Goal: Contribute content: Add original content to the website for others to see

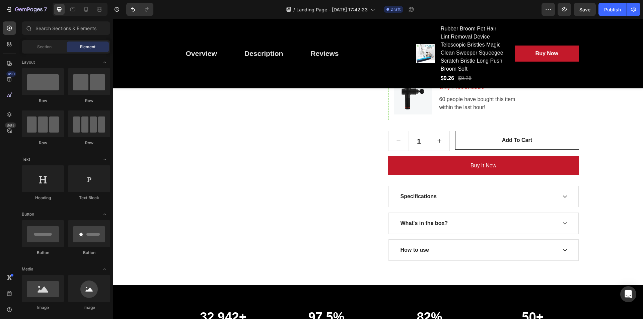
scroll to position [2944, 0]
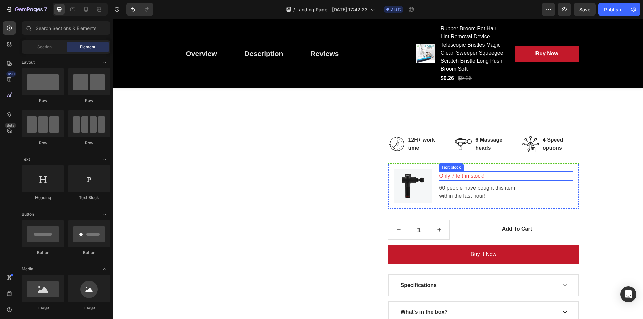
click at [417, 183] on img at bounding box center [413, 186] width 38 height 34
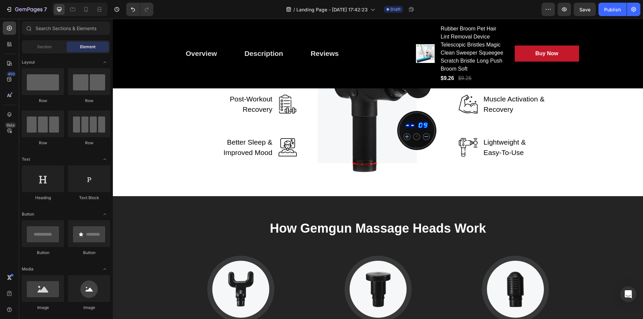
scroll to position [3655, 0]
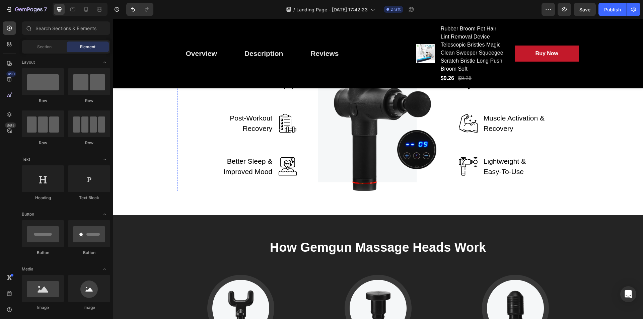
click at [365, 191] on img at bounding box center [378, 124] width 120 height 136
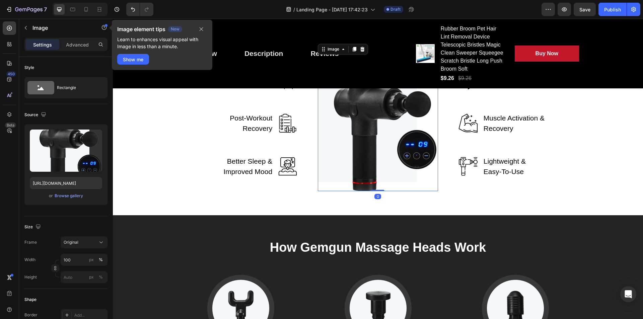
click at [289, 191] on div "Alleviate Aches & Pain Text block Image Row Post-Workout Recovery Text block Im…" at bounding box center [237, 124] width 120 height 136
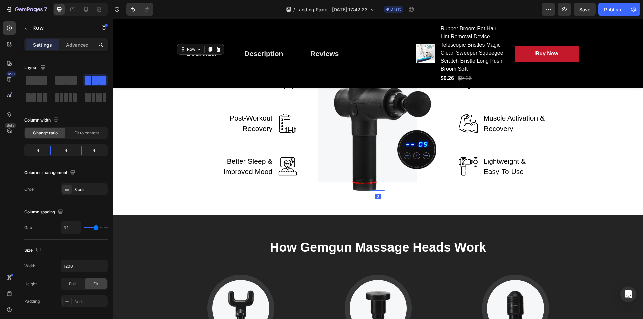
click at [258, 91] on p "Alleviate Aches & Pain" at bounding box center [250, 80] width 45 height 21
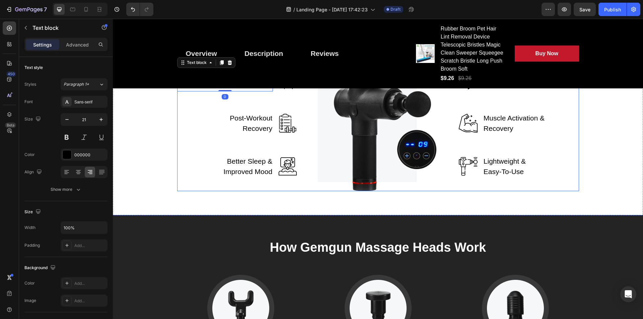
click at [257, 134] on p "Post-Workout Recovery" at bounding box center [250, 123] width 45 height 21
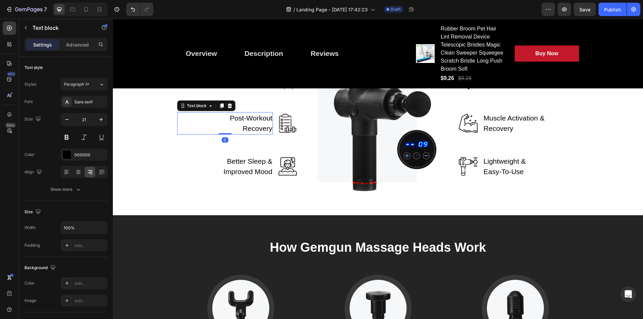
click at [253, 177] on p "Better Sleep & Improved Mood" at bounding box center [244, 166] width 58 height 21
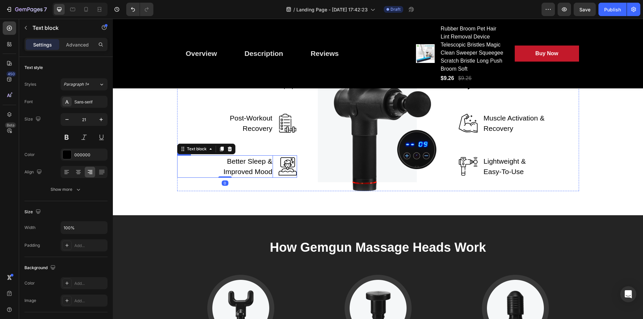
click at [285, 176] on img at bounding box center [287, 166] width 19 height 19
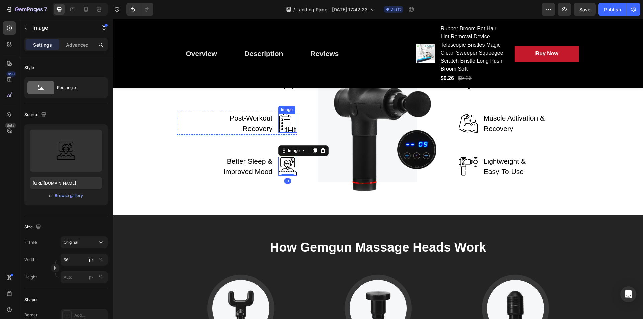
click at [286, 133] on img at bounding box center [287, 123] width 19 height 19
click at [280, 89] on img at bounding box center [287, 80] width 19 height 19
click at [467, 89] on img at bounding box center [468, 80] width 19 height 19
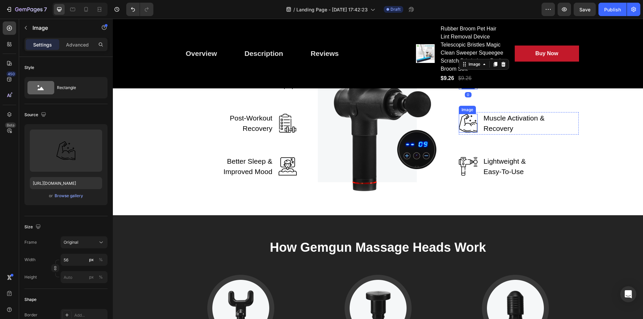
click at [467, 133] on img at bounding box center [468, 123] width 19 height 19
click at [467, 191] on div "Image Promotes Circulation Text block Row Image 0 Muscle Activation & Recovery …" at bounding box center [519, 124] width 120 height 136
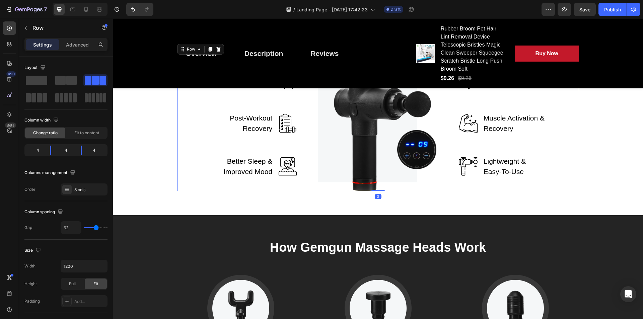
click at [467, 176] on img at bounding box center [468, 166] width 19 height 19
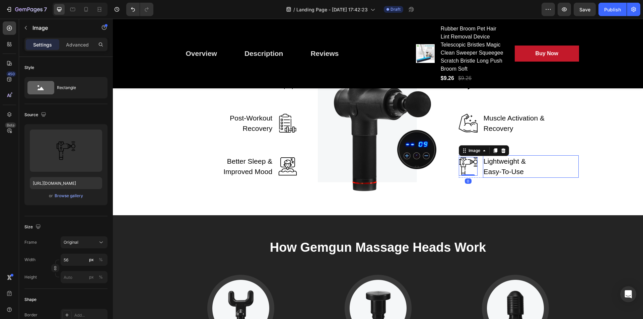
click at [507, 177] on p "Lightweight & Easy-To-Use" at bounding box center [513, 166] width 61 height 21
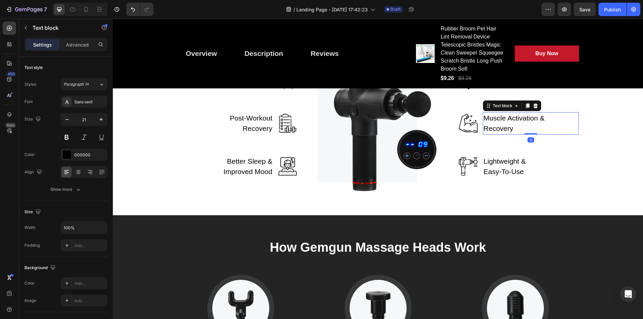
click at [501, 134] on p "Muscle Activation & Recovery" at bounding box center [513, 123] width 61 height 21
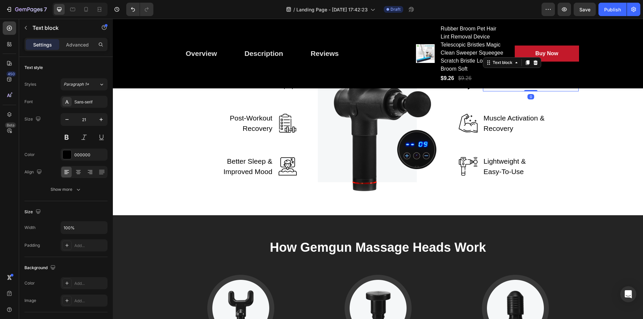
click at [494, 91] on p "Promotes Circulation" at bounding box center [513, 80] width 61 height 21
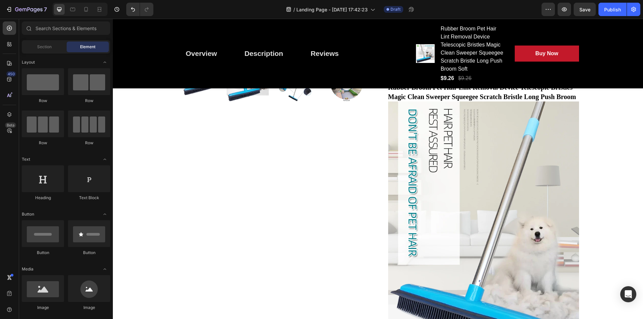
scroll to position [0, 0]
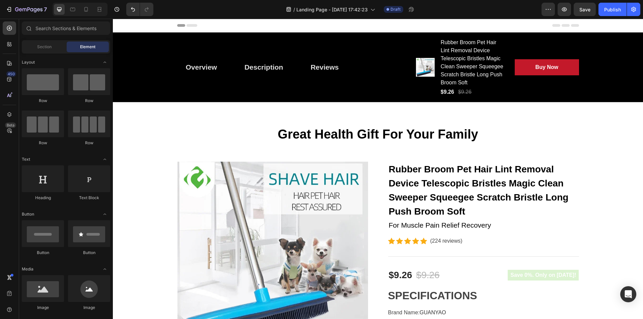
drag, startPoint x: 640, startPoint y: 30, endPoint x: 754, endPoint y: 33, distance: 114.2
click at [587, 8] on span "Save" at bounding box center [584, 10] width 11 height 6
click at [414, 183] on h2 "Rubber Broom Pet Hair Lint Removal Device Telescopic Bristles Magic Clean Sweep…" at bounding box center [483, 191] width 191 height 58
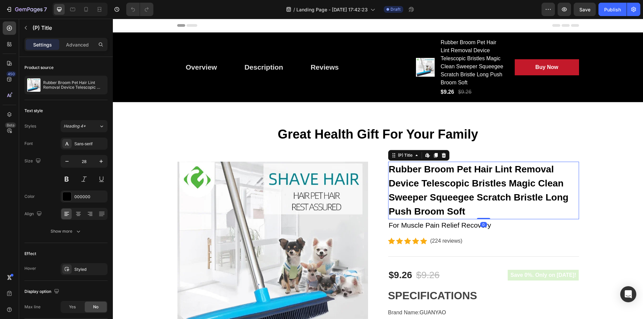
click at [450, 185] on h2 "Rubber Broom Pet Hair Lint Removal Device Telescopic Bristles Magic Clean Sweep…" at bounding box center [483, 191] width 191 height 58
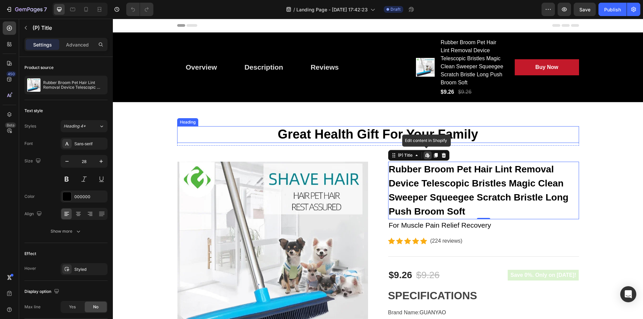
click at [322, 138] on p "Great Health Gift For Your Family" at bounding box center [378, 134] width 400 height 15
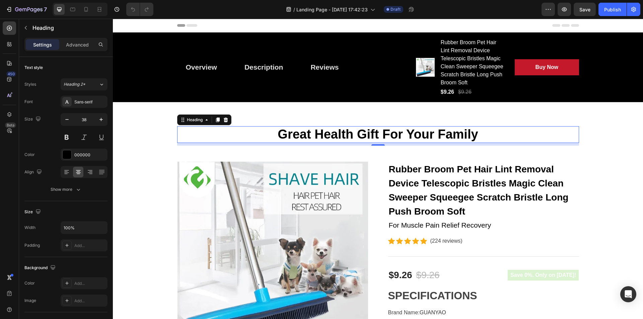
click at [381, 137] on p "Great Health Gift For Your Family" at bounding box center [378, 134] width 400 height 15
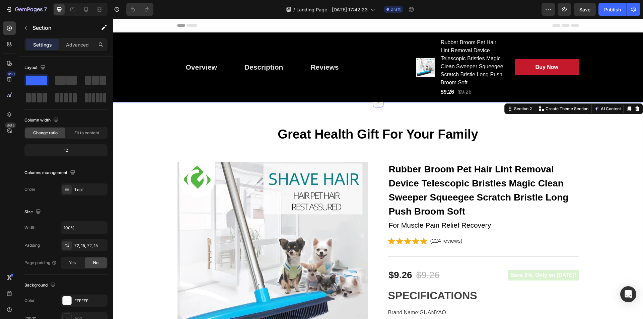
click at [376, 104] on icon at bounding box center [377, 101] width 5 height 5
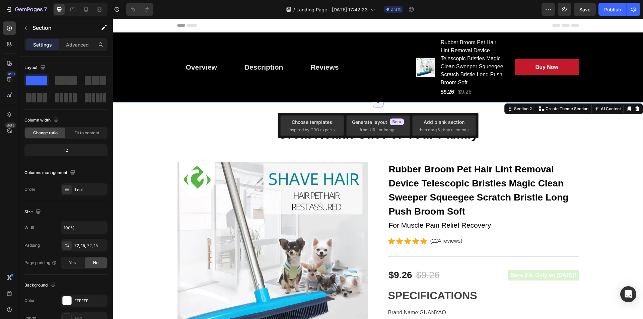
click at [376, 104] on icon at bounding box center [378, 102] width 8 height 8
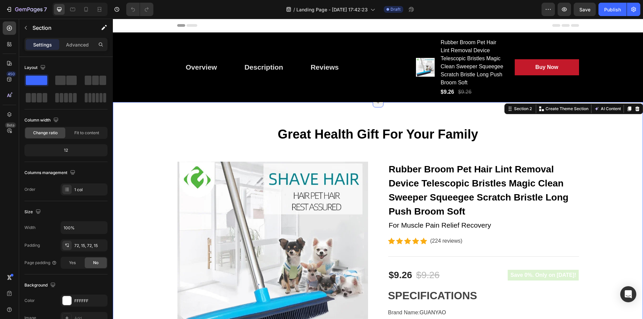
click at [376, 104] on icon at bounding box center [377, 101] width 5 height 5
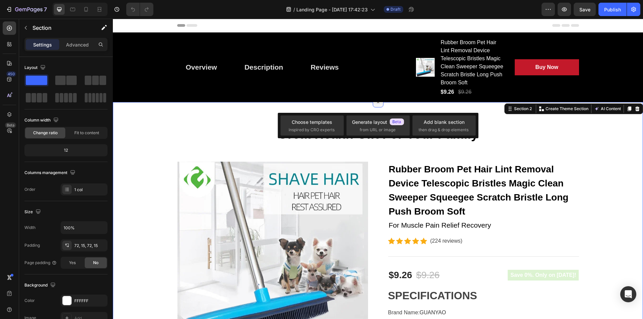
click at [376, 104] on icon at bounding box center [378, 102] width 8 height 8
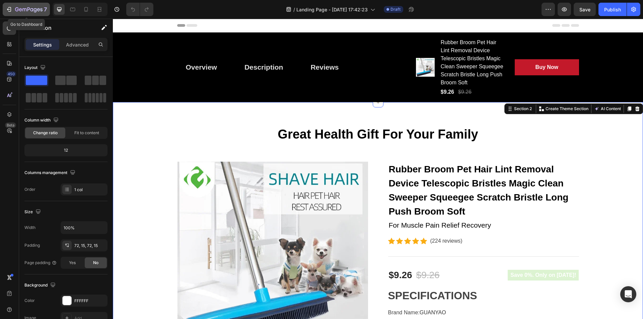
click at [13, 11] on div "7" at bounding box center [26, 9] width 41 height 8
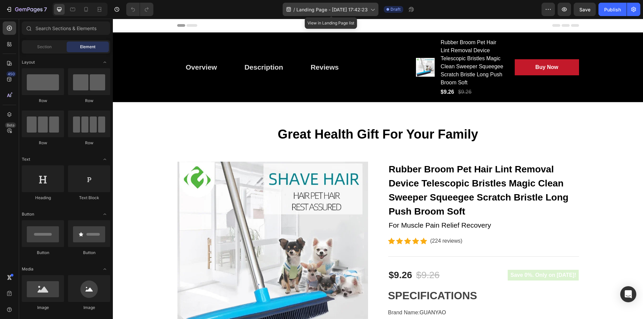
click at [363, 11] on span "Landing Page - [DATE] 17:42:23" at bounding box center [331, 9] width 71 height 7
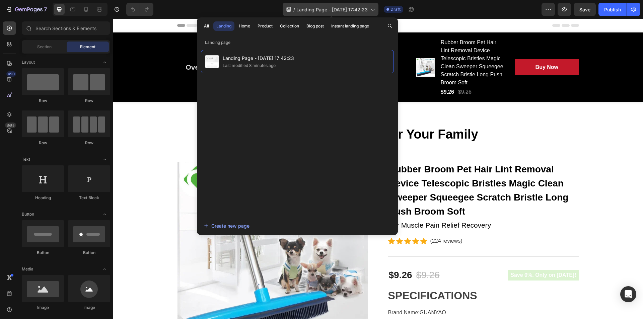
click at [363, 11] on span "Landing Page - [DATE] 17:42:23" at bounding box center [331, 9] width 71 height 7
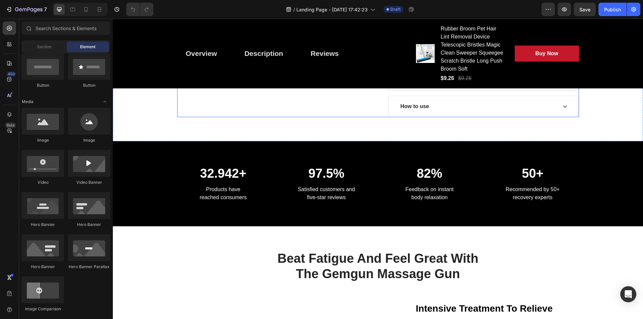
scroll to position [3180, 0]
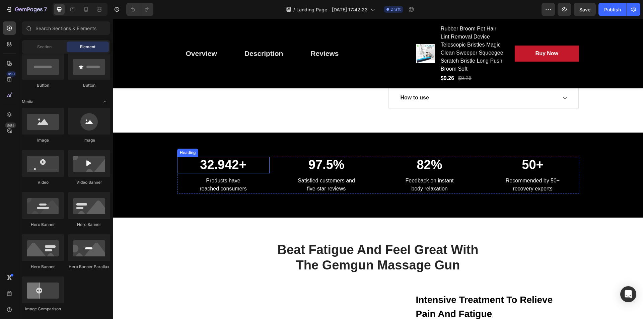
click at [220, 169] on p "32.942+" at bounding box center [223, 164] width 91 height 15
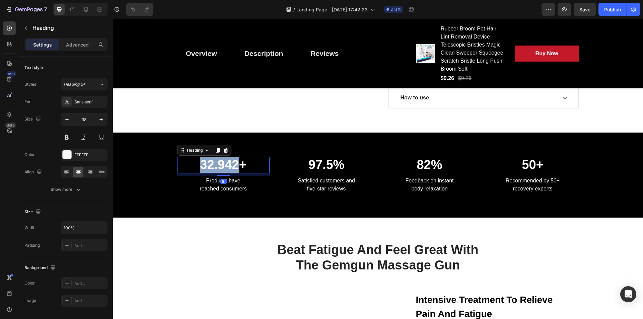
click at [220, 169] on p "32.942+" at bounding box center [223, 164] width 91 height 15
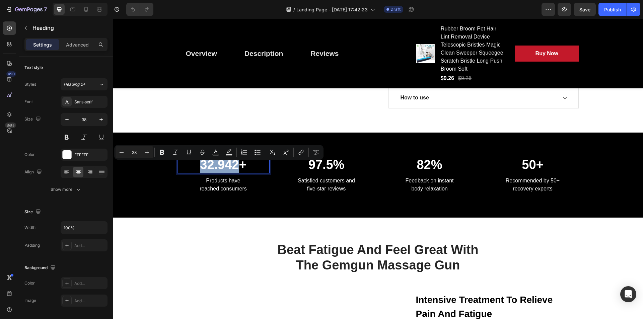
click at [210, 169] on p "32.942+" at bounding box center [223, 164] width 91 height 15
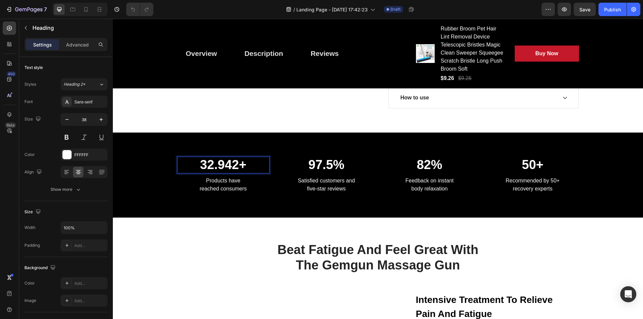
click at [205, 168] on p "32.942+" at bounding box center [223, 164] width 91 height 15
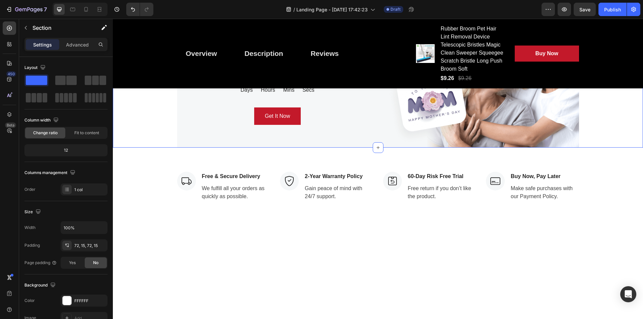
scroll to position [4351, 0]
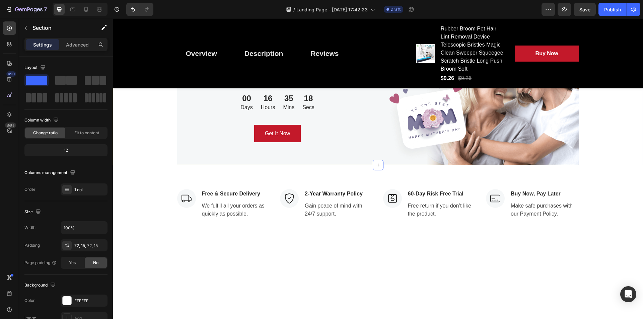
click at [144, 165] on div "Send Love To Your Family Heading Guaranteed Delivery by Mother’s Day Text block…" at bounding box center [378, 93] width 530 height 144
click at [634, 17] on icon at bounding box center [636, 14] width 5 height 5
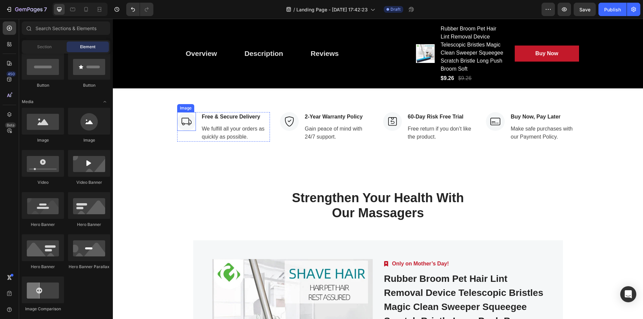
scroll to position [4284, 0]
click at [305, 121] on p "2-Year Warranty Policy" at bounding box center [339, 116] width 68 height 8
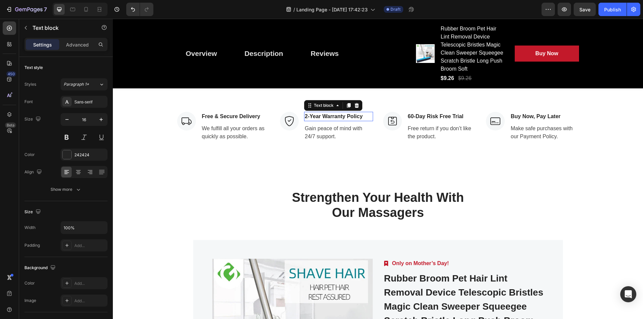
click at [305, 121] on p "2-Year Warranty Policy" at bounding box center [339, 116] width 68 height 8
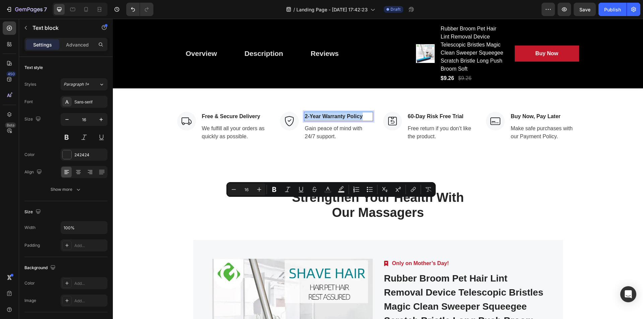
click at [305, 121] on p "2-Year Warranty Policy" at bounding box center [339, 116] width 68 height 8
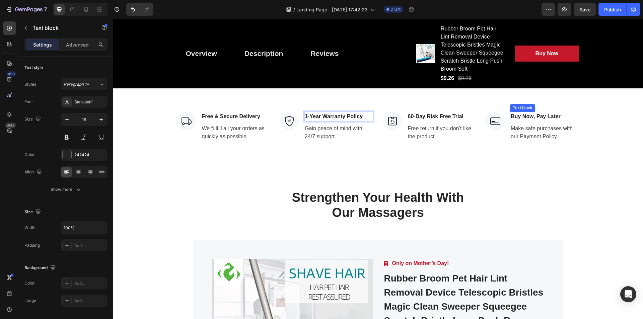
click at [532, 121] on p "Buy Now, Pay Later" at bounding box center [544, 116] width 68 height 8
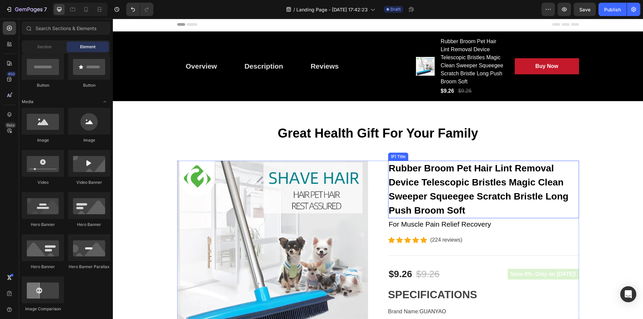
scroll to position [0, 0]
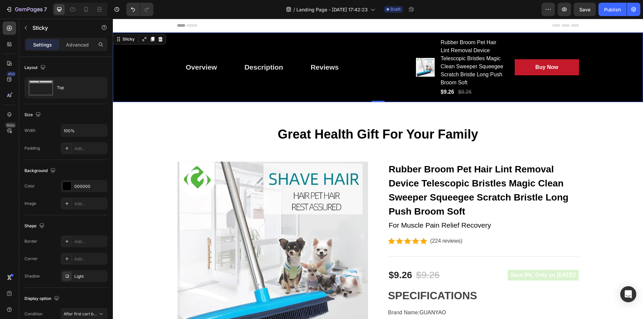
click at [598, 69] on div "Overview Button Description Button Reviews Button Row Product Images Rubber Bro…" at bounding box center [378, 67] width 530 height 70
click at [565, 67] on button "Buy Now" at bounding box center [546, 67] width 64 height 16
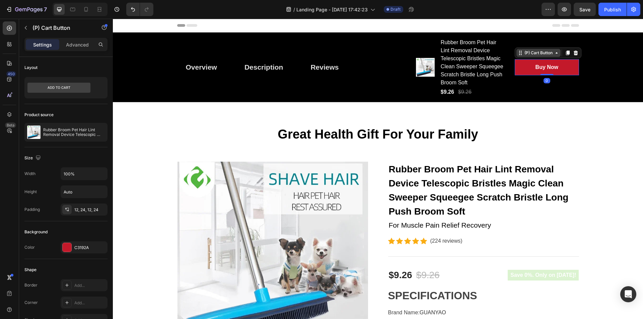
click at [551, 55] on div "(P) Cart Button" at bounding box center [538, 53] width 31 height 6
click at [65, 247] on div at bounding box center [67, 247] width 9 height 9
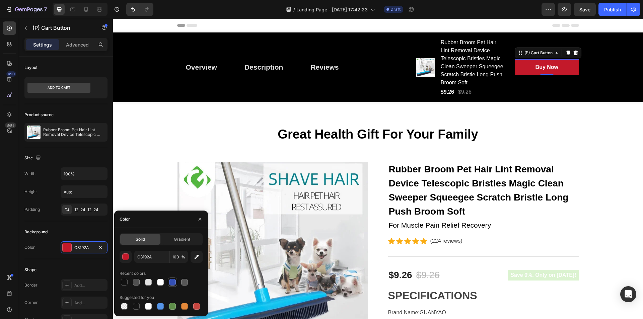
click at [175, 282] on div at bounding box center [172, 282] width 7 height 7
type input "334FB4"
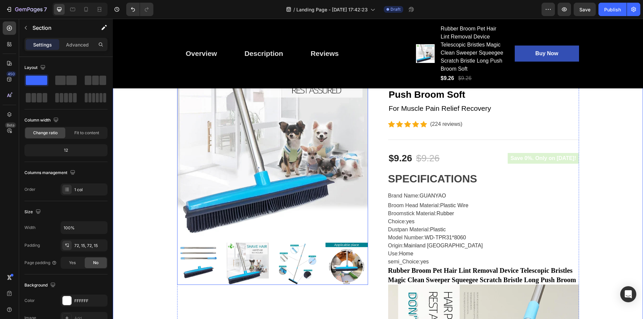
scroll to position [134, 0]
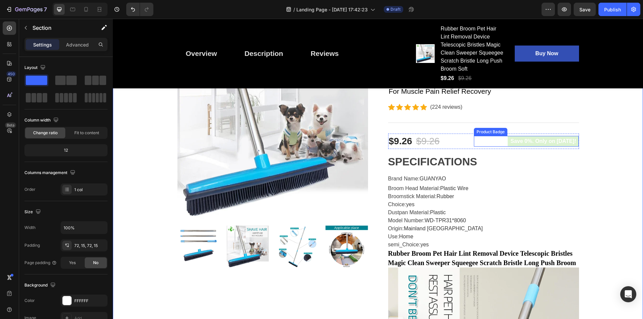
click at [516, 143] on pre "Save 0%. Only on [DATE]!" at bounding box center [542, 141] width 71 height 11
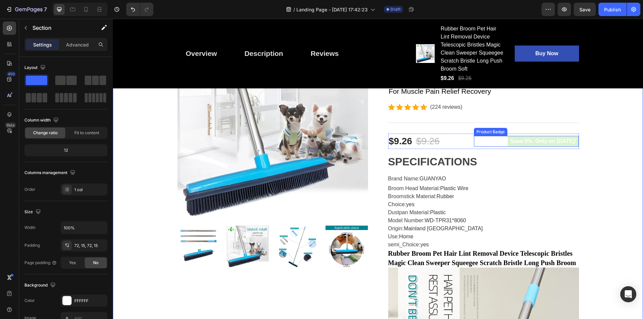
click at [527, 142] on pre "Save 0%. Only on [DATE]!" at bounding box center [542, 141] width 71 height 11
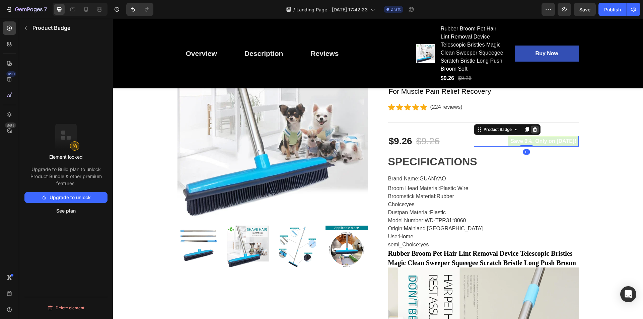
click at [532, 133] on div at bounding box center [535, 130] width 8 height 8
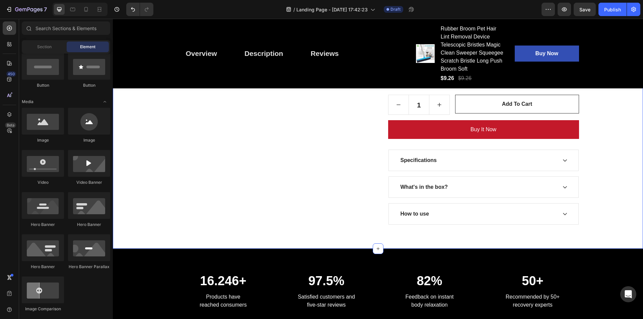
scroll to position [2979, 0]
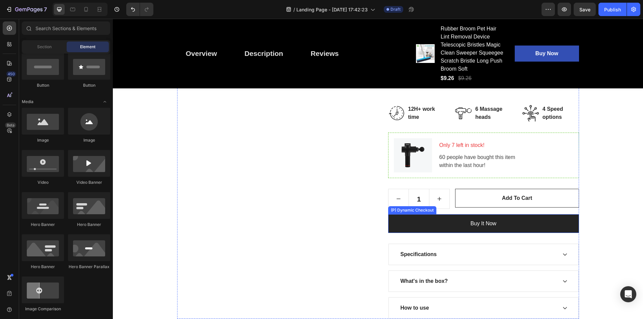
click at [505, 224] on button "Buy it now" at bounding box center [483, 223] width 191 height 19
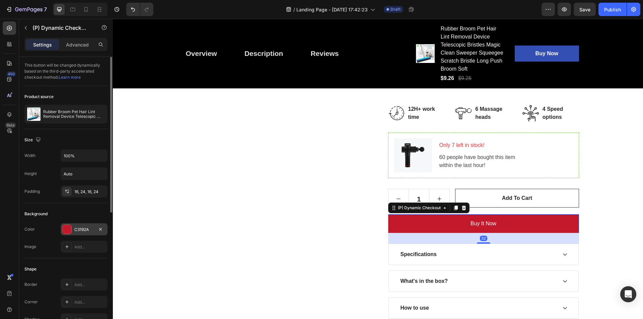
click at [71, 228] on div at bounding box center [67, 229] width 9 height 9
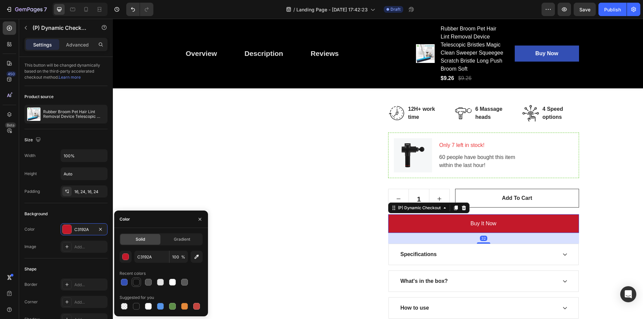
drag, startPoint x: 127, startPoint y: 283, endPoint x: 132, endPoint y: 280, distance: 5.9
click at [127, 284] on div at bounding box center [124, 282] width 7 height 7
type input "334FB4"
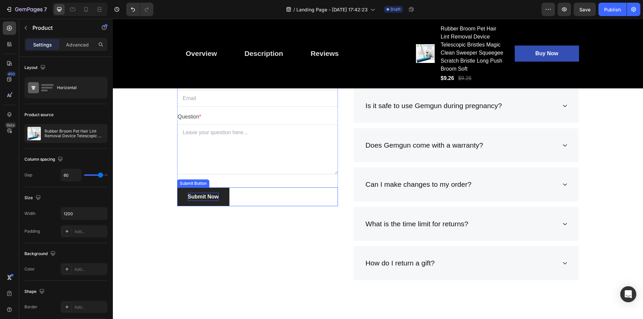
scroll to position [1726, 0]
click at [191, 193] on div "Submit Now" at bounding box center [203, 196] width 31 height 8
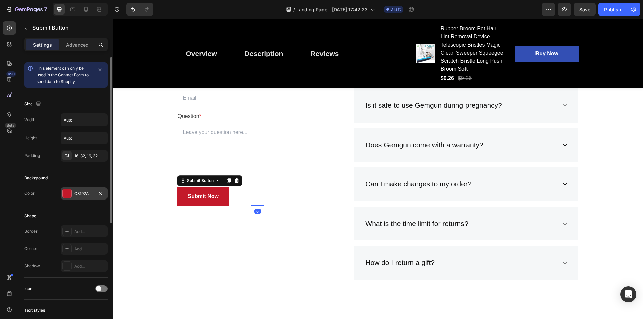
click at [67, 195] on div at bounding box center [67, 193] width 9 height 9
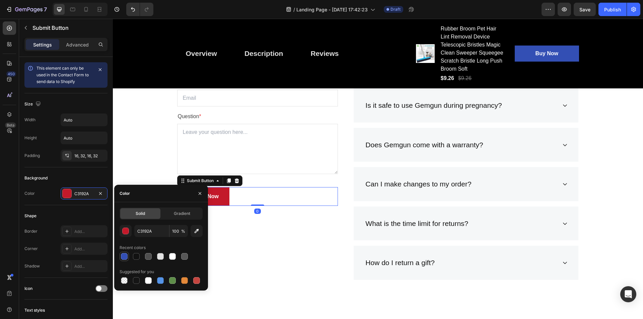
click at [126, 255] on div at bounding box center [124, 256] width 7 height 7
type input "334FB4"
click at [274, 244] on div "Frequently Asked Questions Heading Still have questions? Send us your question …" at bounding box center [257, 147] width 161 height 275
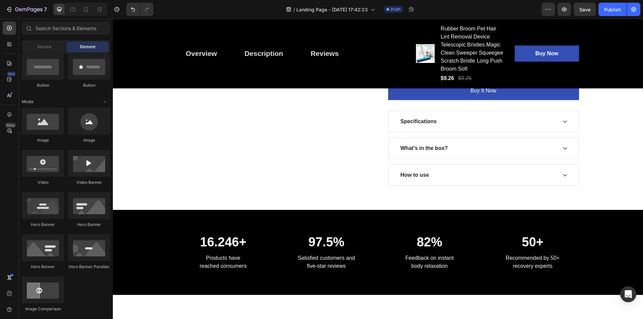
scroll to position [3113, 0]
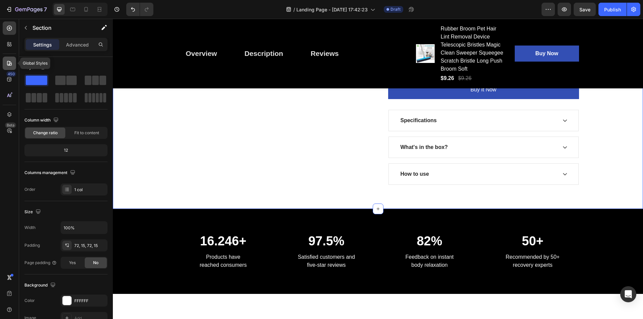
click at [6, 61] on icon at bounding box center [9, 63] width 7 height 7
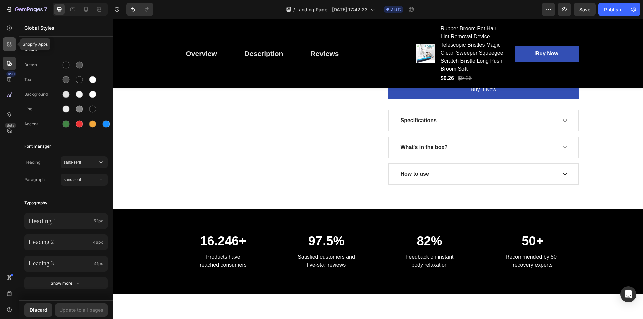
click at [9, 45] on icon at bounding box center [8, 46] width 2 height 2
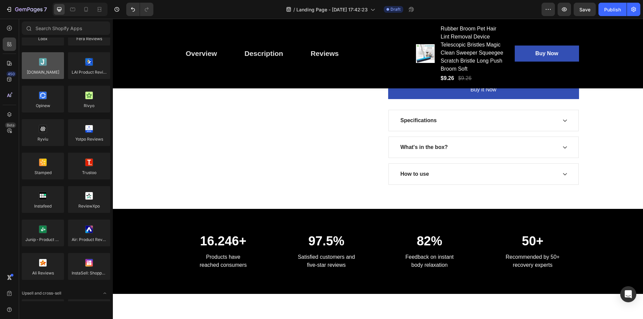
scroll to position [0, 0]
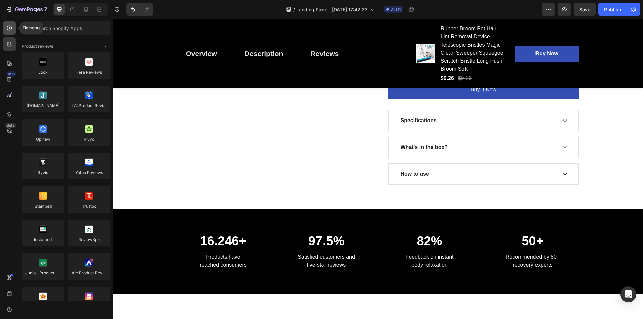
click at [9, 32] on div at bounding box center [9, 27] width 13 height 13
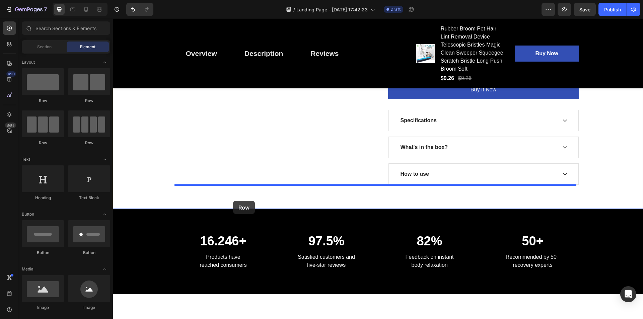
drag, startPoint x: 162, startPoint y: 99, endPoint x: 233, endPoint y: 201, distance: 123.6
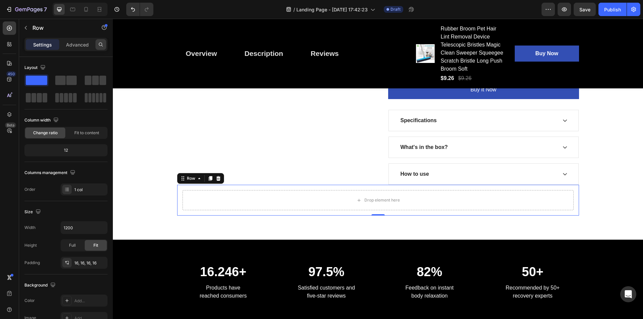
click at [101, 46] on icon at bounding box center [101, 45] width 4 height 4
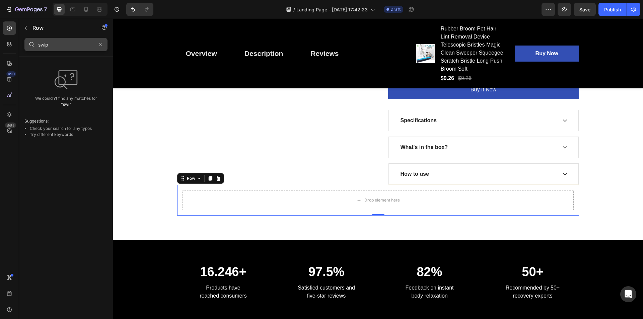
type input "swipe"
type input "befor"
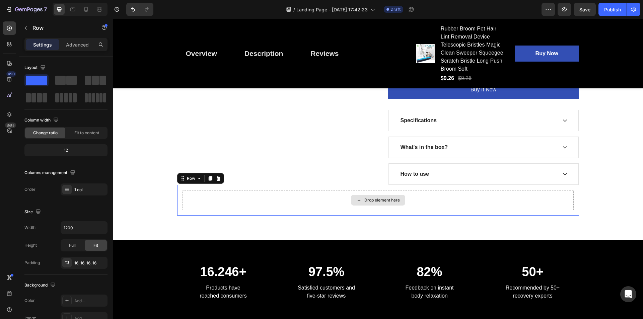
click at [236, 199] on div "Drop element here" at bounding box center [377, 200] width 391 height 20
click at [216, 181] on icon at bounding box center [218, 178] width 4 height 5
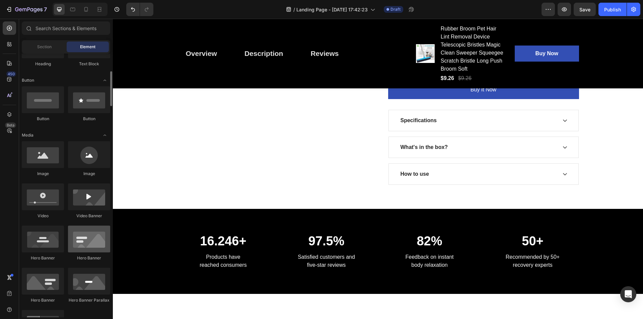
scroll to position [167, 0]
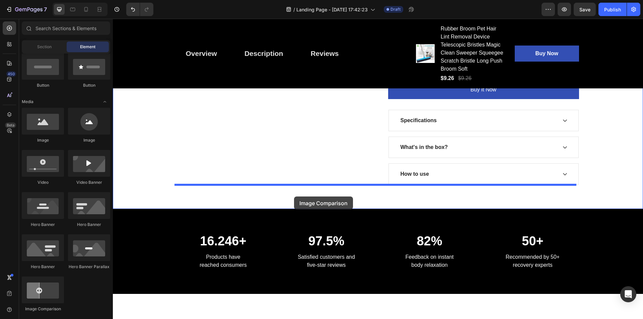
drag, startPoint x: 145, startPoint y: 318, endPoint x: 294, endPoint y: 196, distance: 191.8
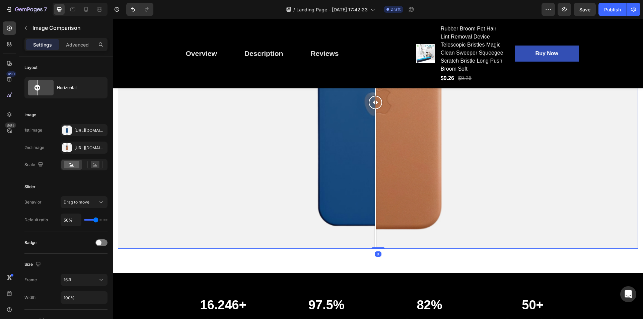
scroll to position [3247, 0]
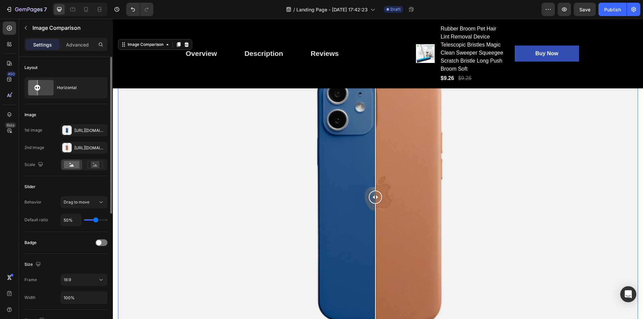
type input "54%"
type input "54"
type input "34%"
type input "34"
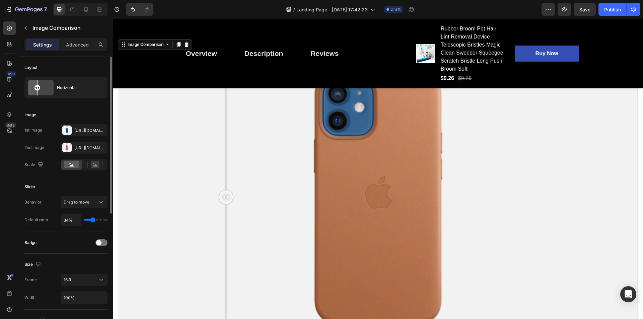
type input "21%"
type input "21"
type input "17%"
type input "17"
type input "16%"
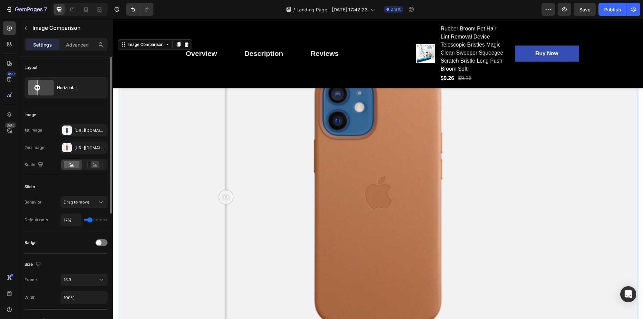
type input "16"
type input "14%"
type input "14"
type input "36%"
type input "36"
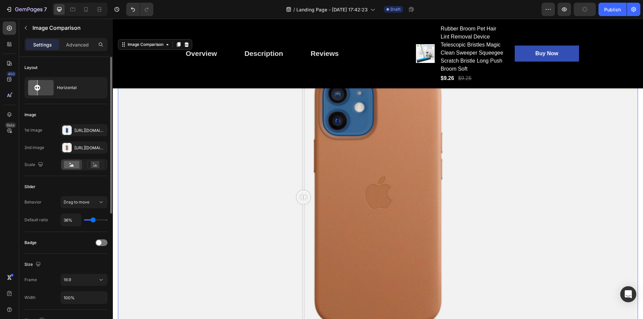
type input "38%"
type input "38"
type input "40%"
type input "40"
type input "41%"
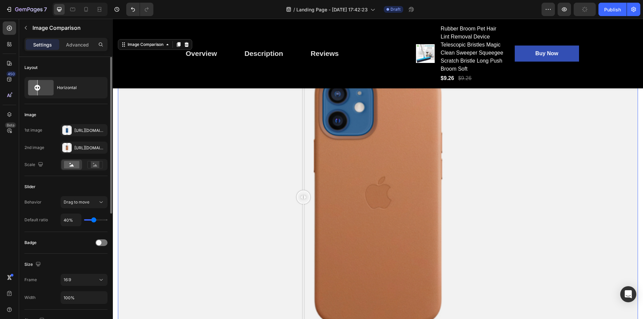
type input "41"
type input "43%"
type input "43"
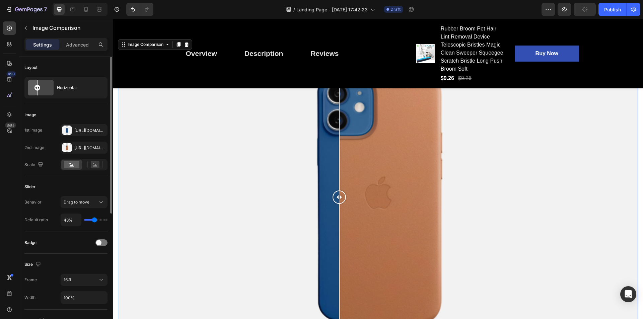
type input "45%"
type input "45"
type input "47%"
type input "47"
type input "49%"
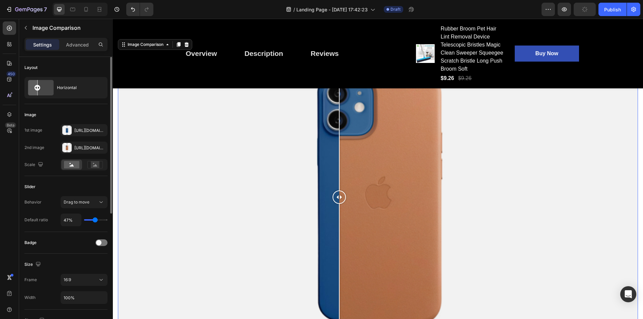
type input "49"
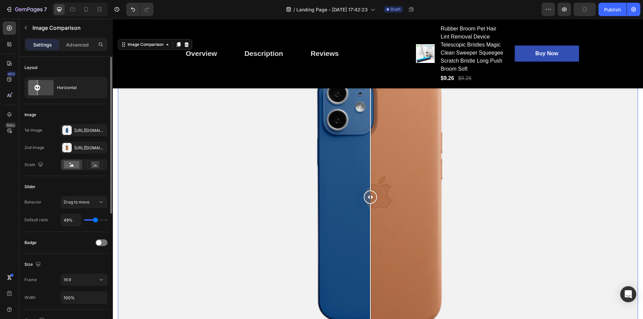
type input "51%"
type input "51"
type input "52%"
type input "52"
type input "54%"
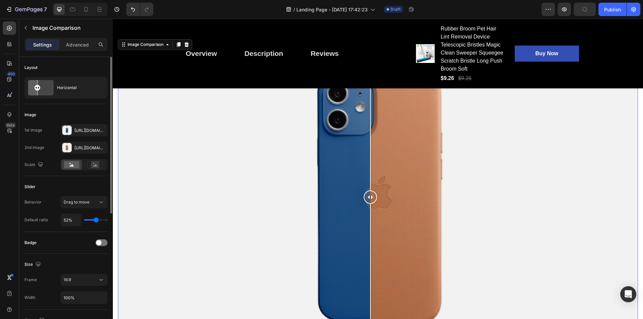
type input "54"
type input "56%"
type input "56"
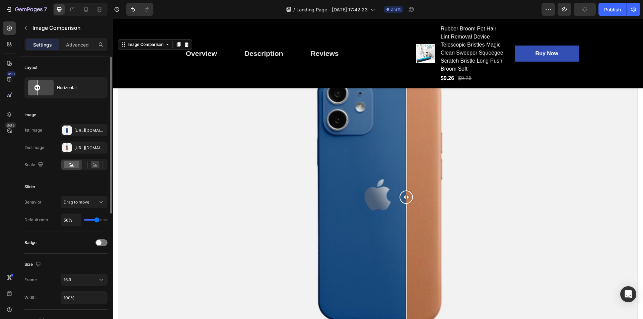
type input "58%"
type input "58"
type input "60%"
type input "60"
type input "62%"
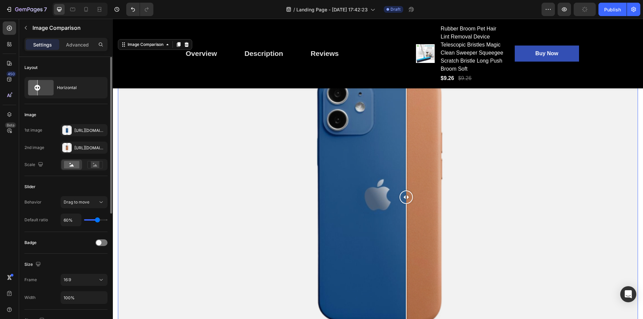
type input "62"
type input "63%"
type input "63"
type input "65%"
type input "65"
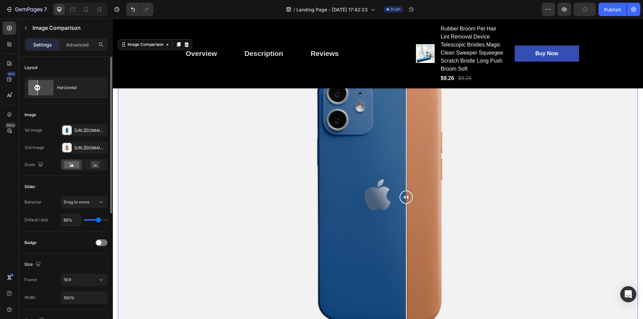
type input "67%"
type input "67"
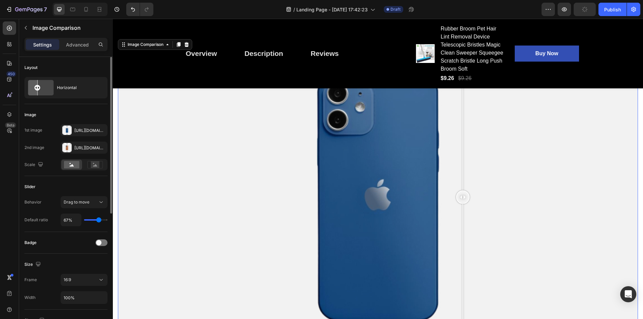
type input "71%"
type input "71"
type input "72%"
type input "72"
type input "71%"
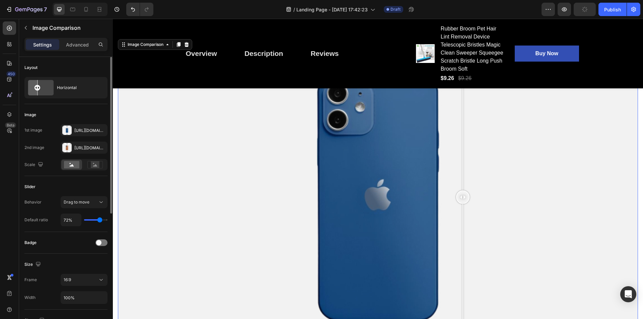
type input "71"
type input "63%"
type input "63"
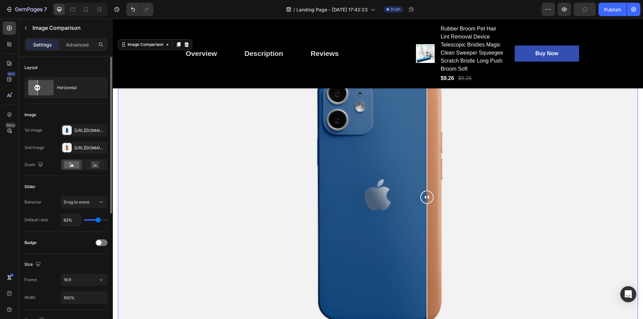
type input "60%"
type input "60"
type input "58%"
type input "58"
type input "56%"
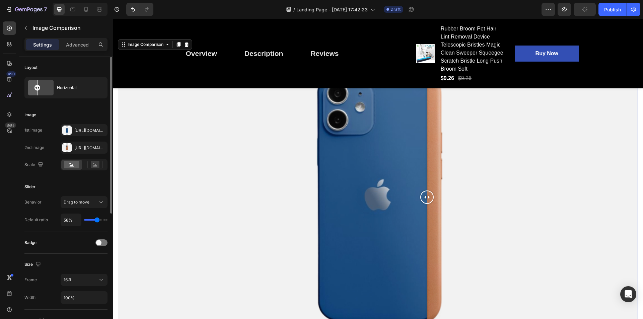
type input "56"
type input "54%"
type input "54"
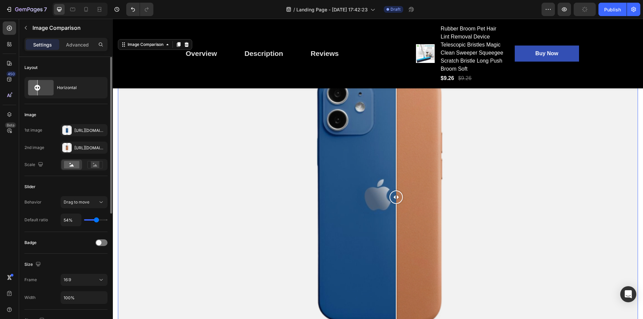
type input "52%"
type input "52"
type input "51%"
type input "51"
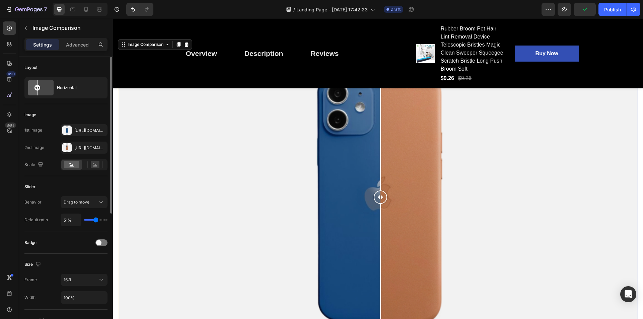
type input "49%"
type input "49"
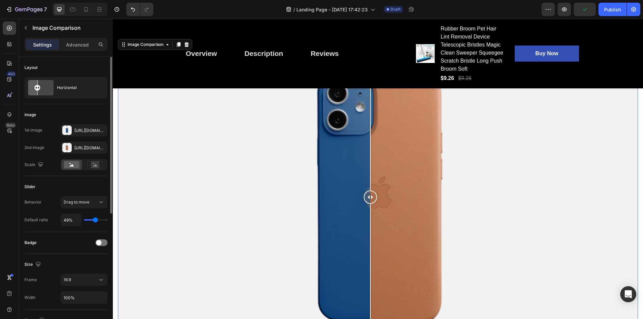
type input "47%"
type input "47"
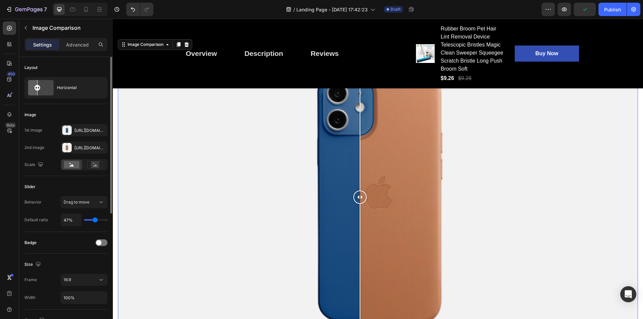
type input "49%"
type input "49"
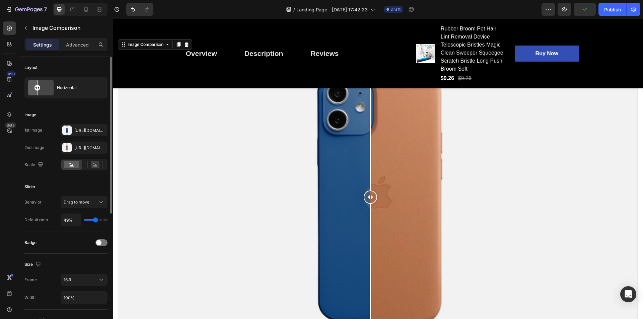
type input "51%"
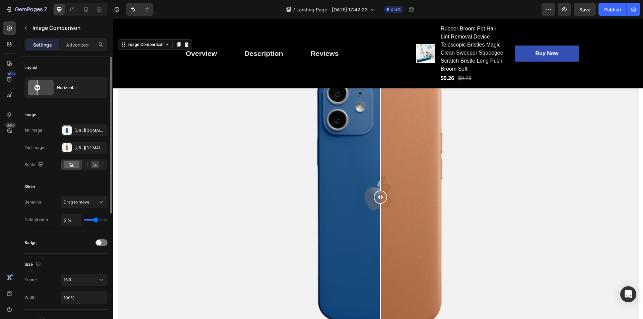
drag, startPoint x: 96, startPoint y: 219, endPoint x: 89, endPoint y: 223, distance: 8.0
type input "51"
click at [96, 221] on input "range" at bounding box center [95, 219] width 23 height 1
click at [67, 221] on input "51%" at bounding box center [71, 220] width 20 height 12
type input "5%"
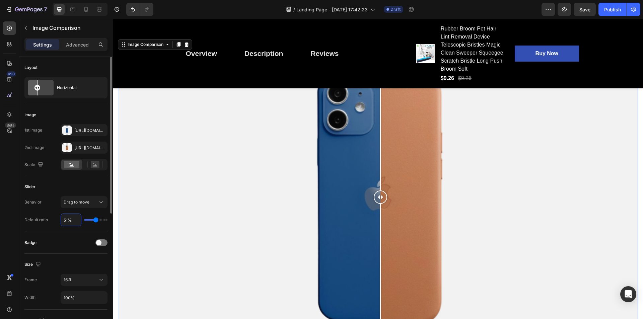
type input "5"
type input "50%"
type input "50"
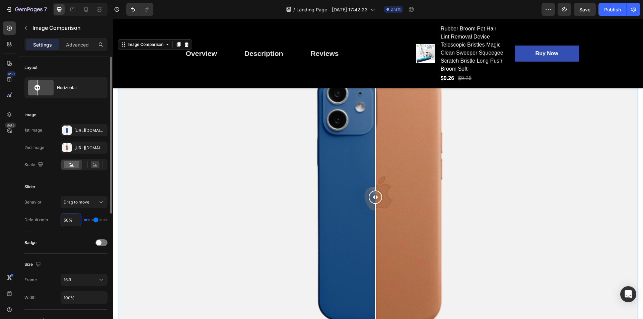
type input "50%"
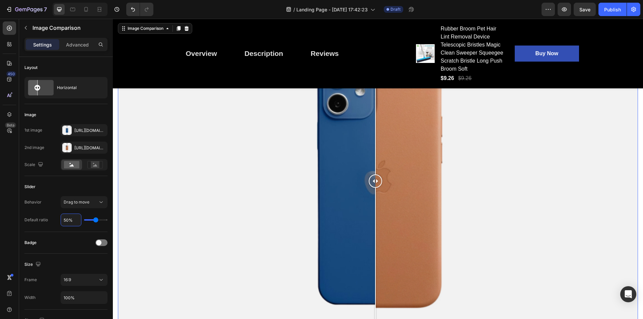
scroll to position [3280, 0]
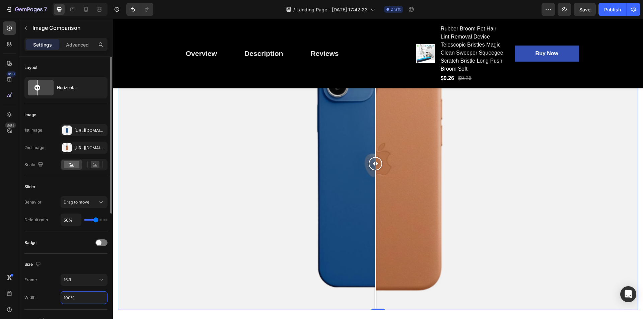
drag, startPoint x: 77, startPoint y: 298, endPoint x: 52, endPoint y: 301, distance: 25.9
click at [50, 300] on div "Width 100%" at bounding box center [65, 297] width 83 height 13
drag, startPoint x: 68, startPoint y: 298, endPoint x: 56, endPoint y: 300, distance: 12.3
click at [55, 299] on div "Width 100%" at bounding box center [65, 297] width 83 height 13
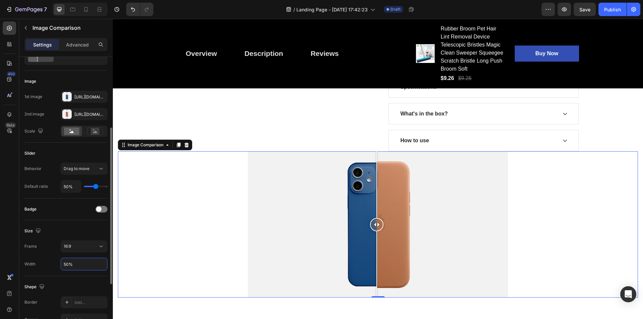
scroll to position [100, 0]
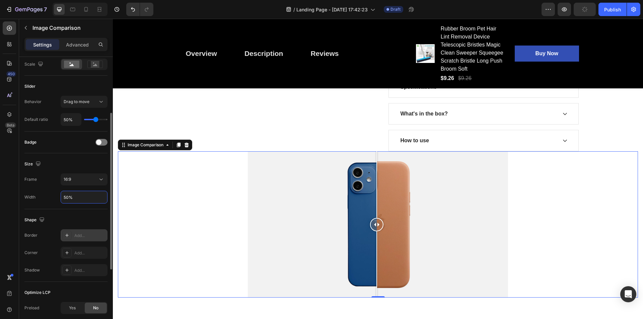
type input "50%"
click at [71, 235] on div at bounding box center [66, 235] width 9 height 9
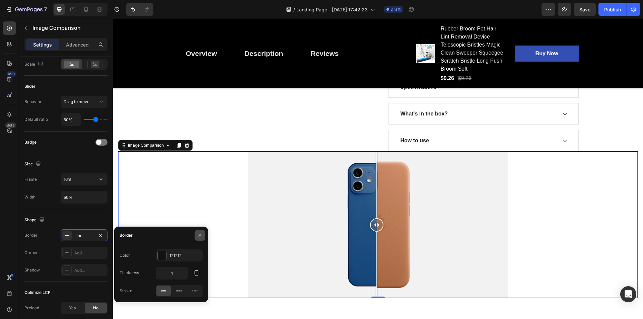
click at [201, 233] on icon "button" at bounding box center [199, 235] width 5 height 5
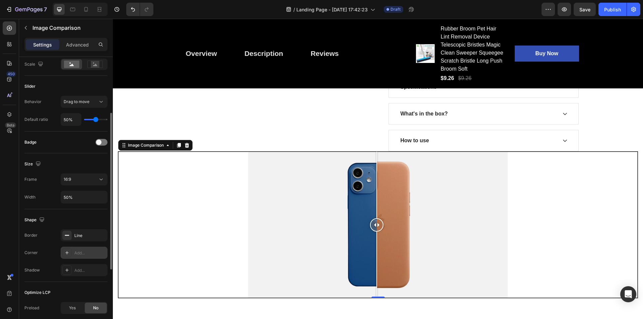
click at [66, 255] on icon at bounding box center [66, 252] width 5 height 5
click at [88, 214] on div "Shape Border Line Corner Round Shadow Add..." at bounding box center [65, 245] width 83 height 73
click at [66, 274] on div at bounding box center [66, 269] width 9 height 9
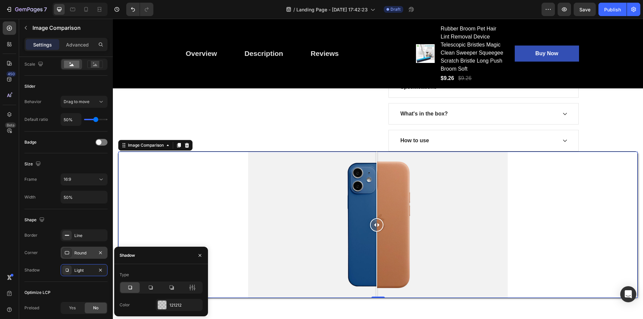
click at [83, 223] on div "Shape" at bounding box center [65, 220] width 83 height 11
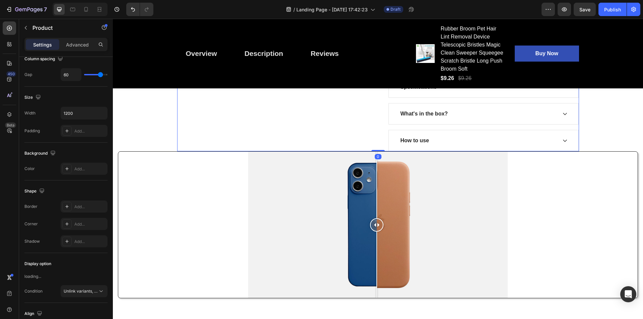
scroll to position [0, 0]
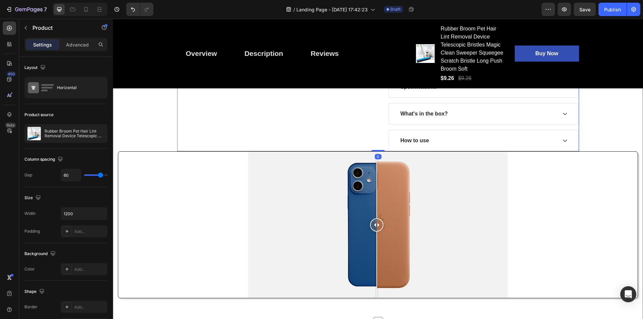
click at [178, 221] on div at bounding box center [377, 225] width 519 height 146
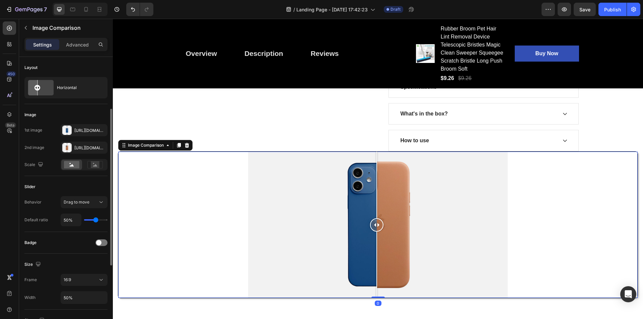
scroll to position [67, 0]
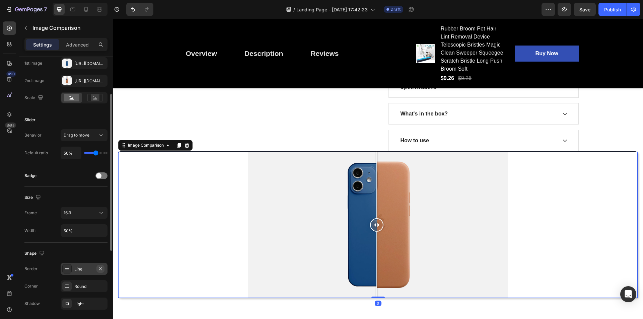
click at [100, 269] on icon "button" at bounding box center [100, 268] width 5 height 5
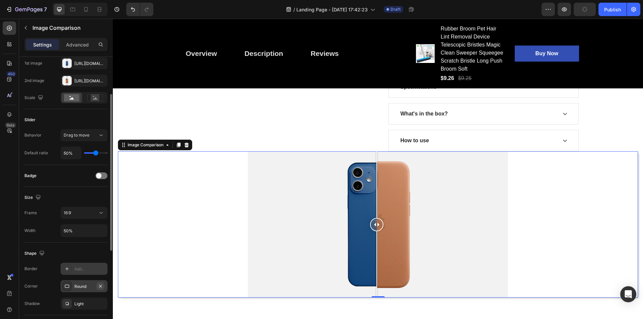
click at [99, 286] on icon "button" at bounding box center [100, 286] width 5 height 5
click at [102, 303] on icon "button" at bounding box center [100, 303] width 5 height 5
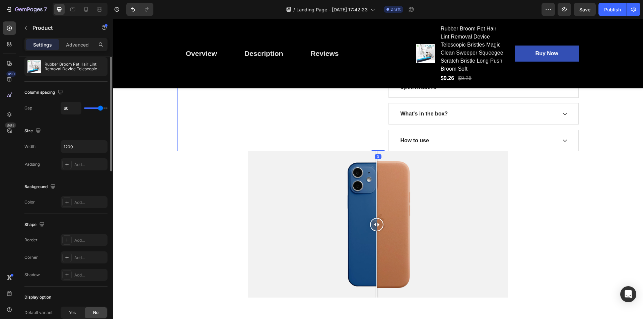
scroll to position [0, 0]
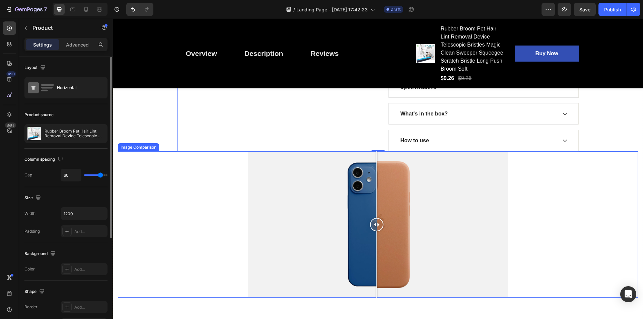
click at [185, 195] on div at bounding box center [378, 224] width 520 height 146
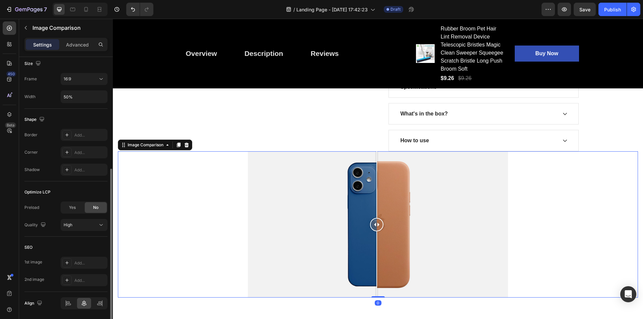
scroll to position [223, 0]
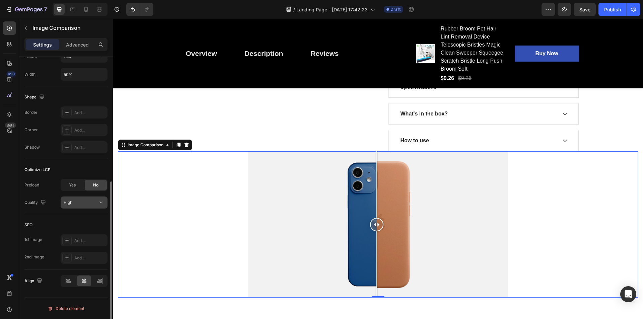
click at [79, 205] on div "High" at bounding box center [81, 202] width 34 height 6
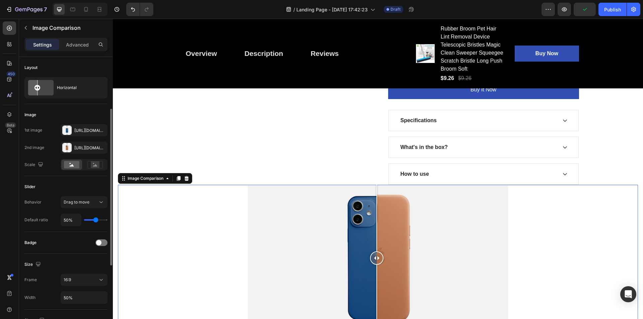
scroll to position [33, 0]
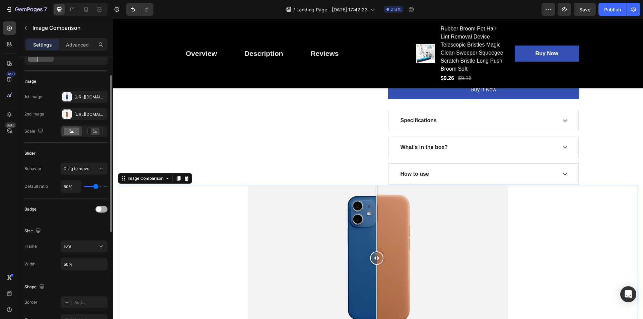
click at [99, 211] on span at bounding box center [98, 209] width 5 height 5
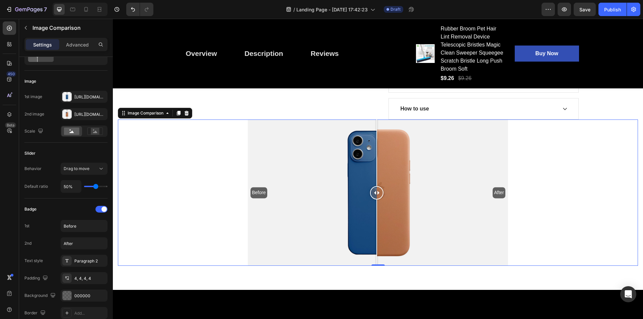
scroll to position [3180, 0]
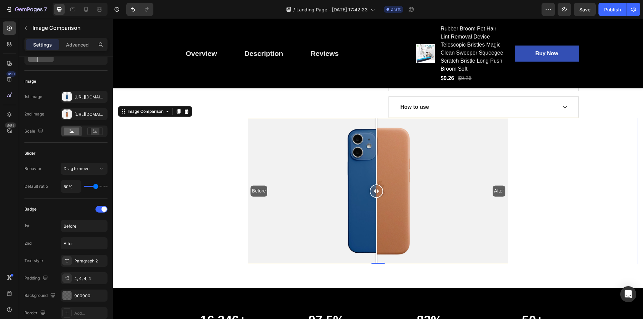
drag, startPoint x: 375, startPoint y: 193, endPoint x: 375, endPoint y: 185, distance: 7.4
click at [375, 185] on div at bounding box center [376, 190] width 13 height 13
click at [85, 171] on span "Drag to move" at bounding box center [77, 169] width 26 height 6
click at [72, 199] on span "Hover to move" at bounding box center [78, 198] width 28 height 6
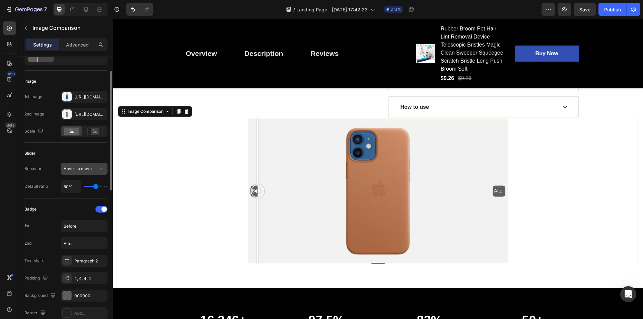
click at [90, 169] on span "Hover to move" at bounding box center [78, 168] width 28 height 5
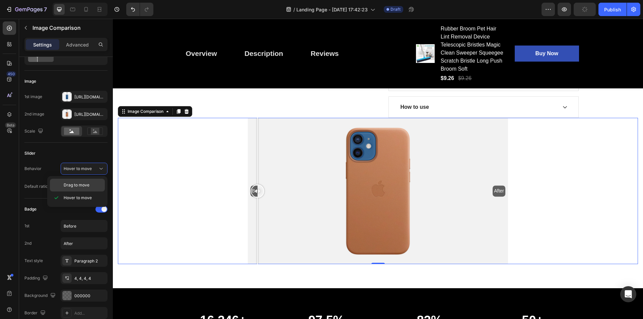
click at [74, 189] on div "Drag to move" at bounding box center [77, 185] width 55 height 13
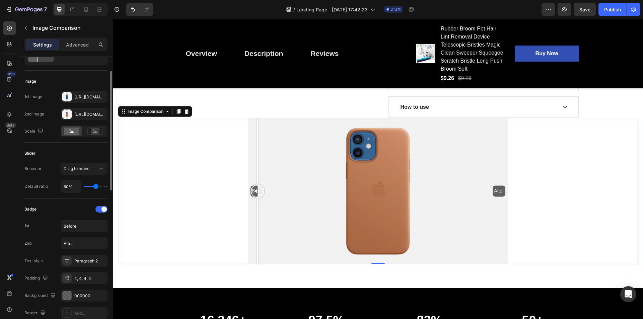
type input "43%"
type input "43"
type input "41%"
type input "41"
type input "43%"
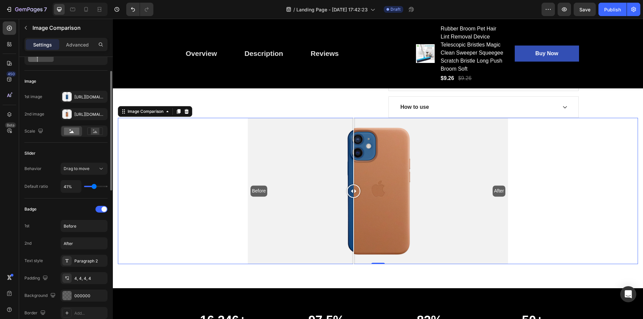
type input "43"
type input "45%"
type input "45"
type input "47%"
type input "47"
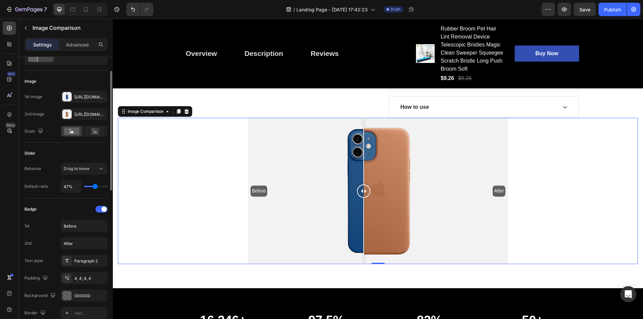
type input "49%"
type input "49"
type input "51%"
type input "51"
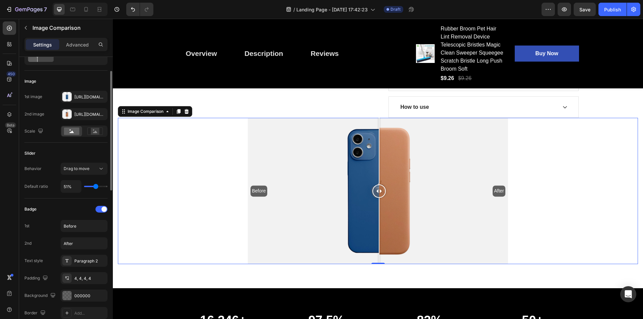
type input "49%"
type input "49"
type input "47%"
type input "47"
type input "49%"
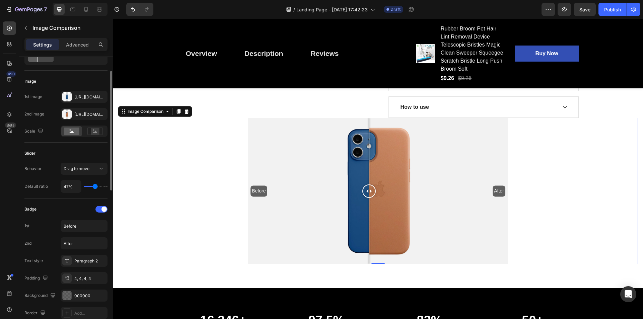
type input "49"
type input "51%"
type input "51"
click at [96, 186] on input "range" at bounding box center [95, 186] width 23 height 1
click at [69, 187] on input "51%" at bounding box center [71, 186] width 20 height 12
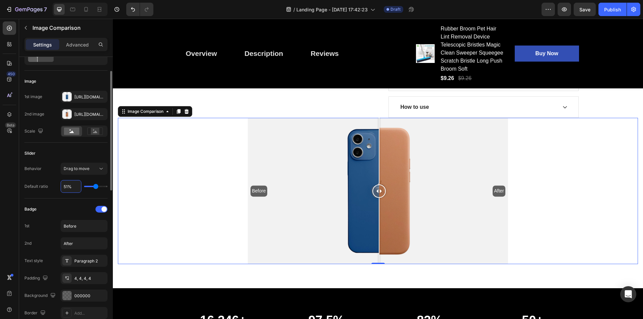
type input "5%"
type input "5"
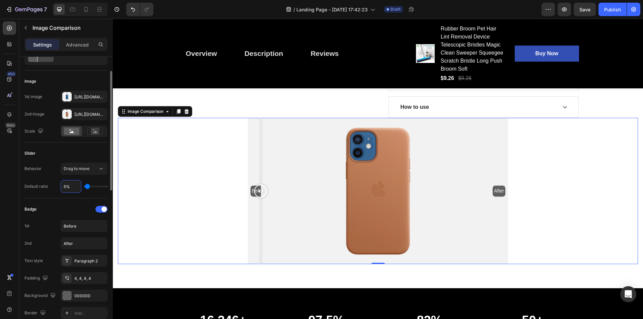
type input "50%"
type input "50"
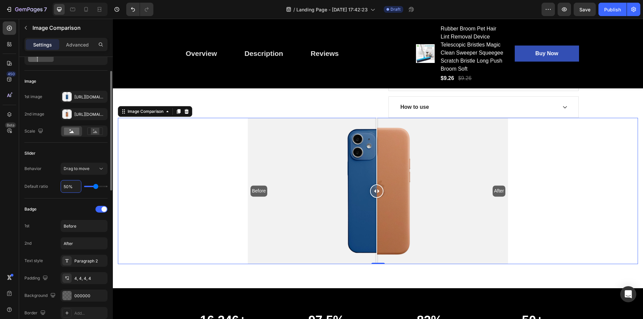
type input "50%"
click at [101, 210] on span at bounding box center [103, 209] width 5 height 5
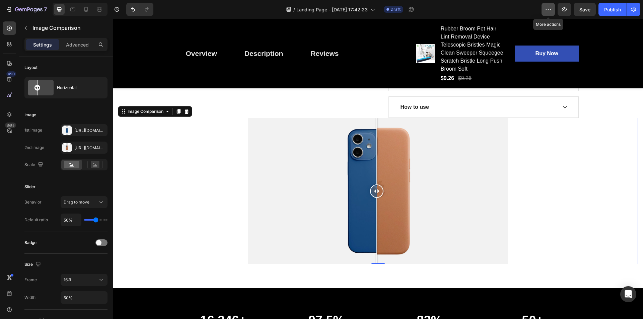
click at [549, 9] on icon "button" at bounding box center [548, 9] width 7 height 7
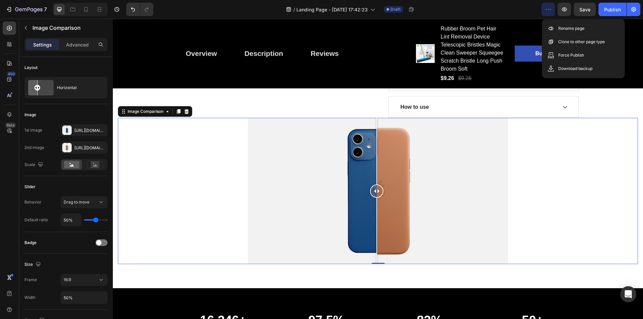
click at [549, 9] on icon "button" at bounding box center [548, 9] width 7 height 7
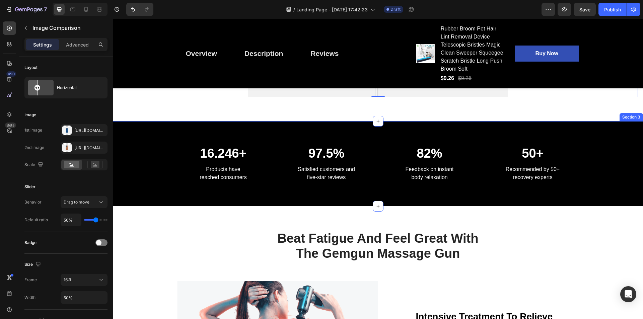
scroll to position [3347, 0]
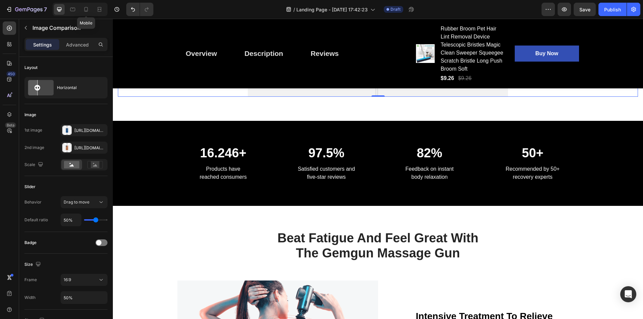
drag, startPoint x: 86, startPoint y: 11, endPoint x: 219, endPoint y: 80, distance: 150.0
click at [86, 11] on icon at bounding box center [86, 9] width 4 height 5
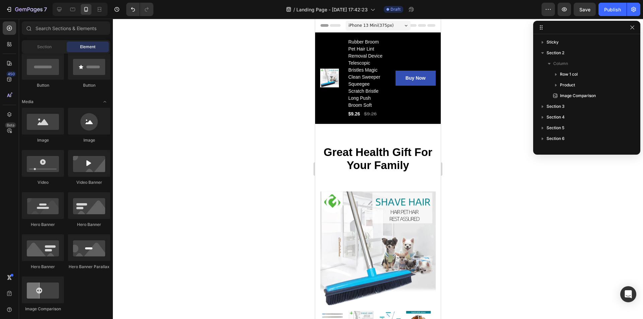
drag, startPoint x: 438, startPoint y: 212, endPoint x: 756, endPoint y: 47, distance: 357.8
click at [409, 55] on div "Buy Now (P) Cart Button" at bounding box center [415, 78] width 41 height 81
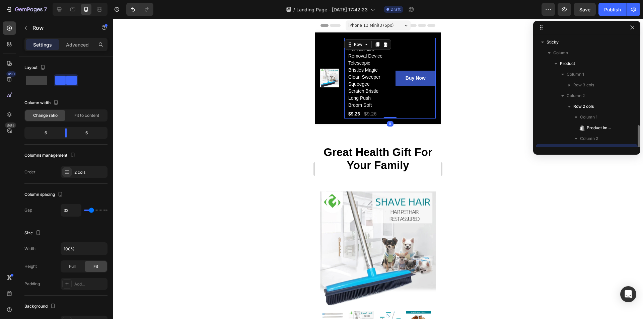
scroll to position [63, 0]
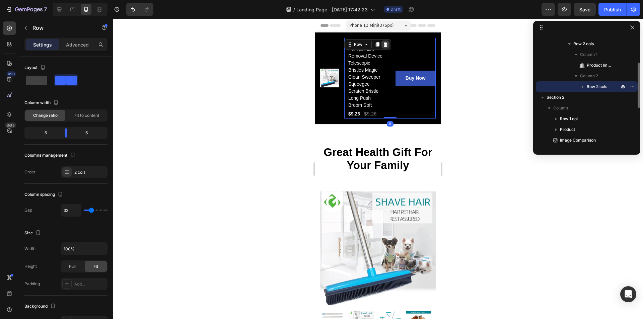
click at [387, 44] on icon at bounding box center [385, 44] width 5 height 5
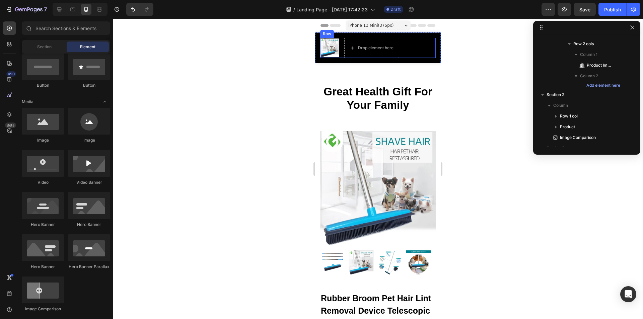
click at [415, 49] on div "Product Images Drop element here Row" at bounding box center [377, 48] width 115 height 20
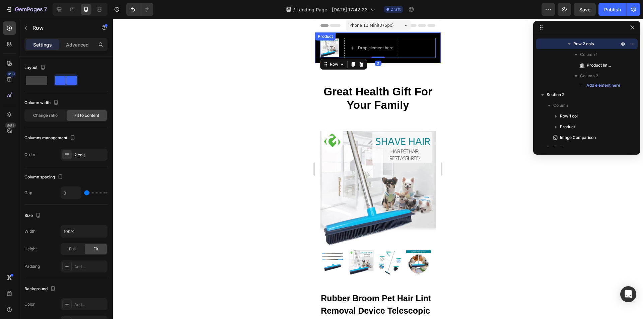
click at [430, 60] on div "Overview Button Description Button Reviews Button Row Product Images Drop eleme…" at bounding box center [378, 47] width 126 height 31
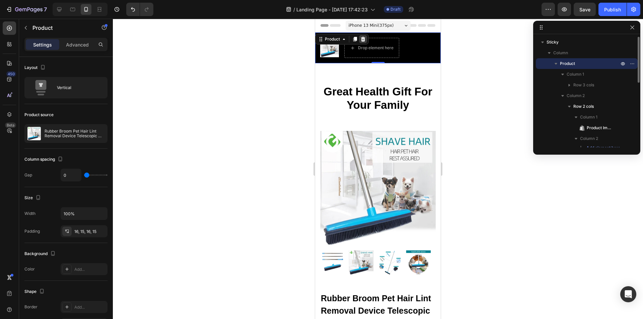
click at [365, 40] on icon at bounding box center [363, 39] width 4 height 5
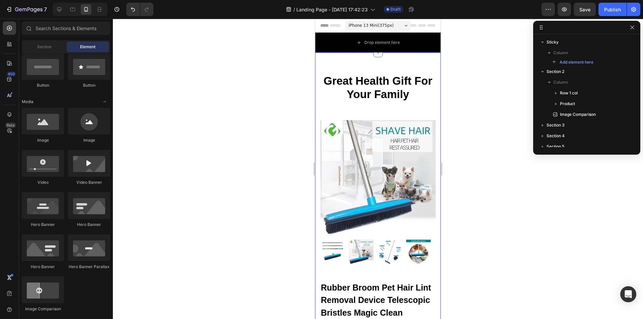
click at [420, 48] on div "Drop element here" at bounding box center [378, 42] width 126 height 20
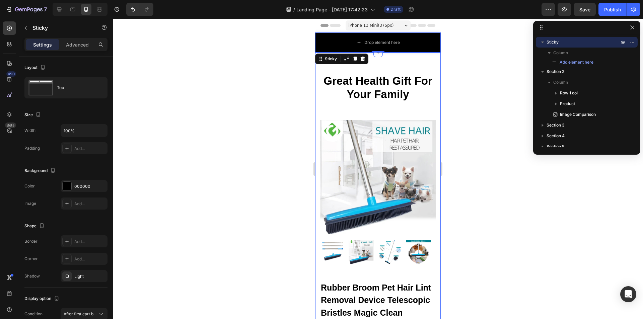
click at [456, 52] on div at bounding box center [378, 169] width 530 height 300
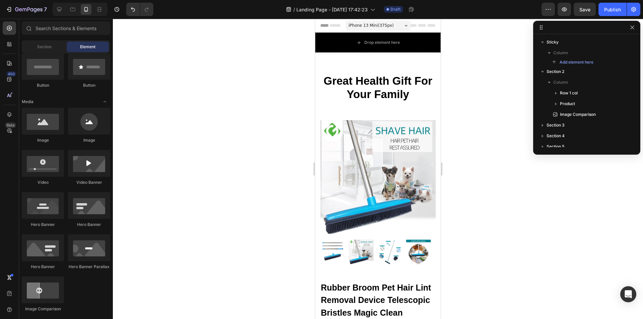
click at [389, 26] on div "iPhone 13 Mini ( 375 px)" at bounding box center [377, 25] width 65 height 10
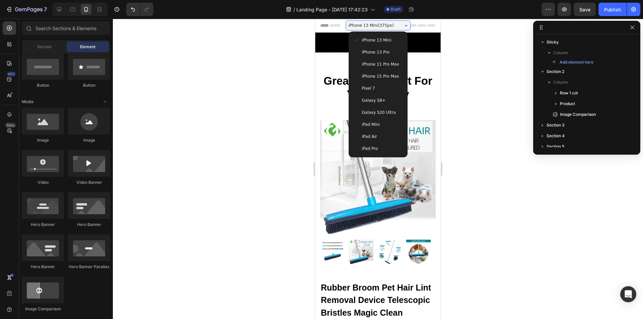
click at [381, 63] on span "iPhone 11 Pro Max" at bounding box center [380, 64] width 37 height 7
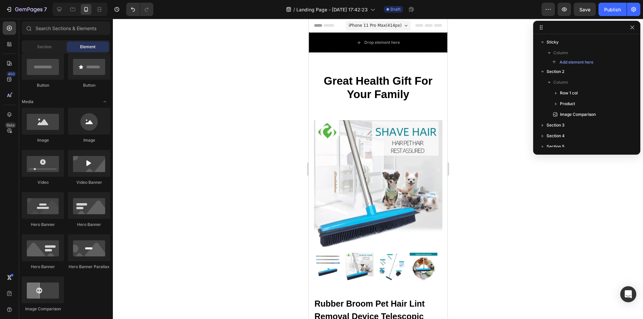
click at [389, 28] on span "iPhone 11 Pro Max ( 414 px)" at bounding box center [374, 25] width 53 height 7
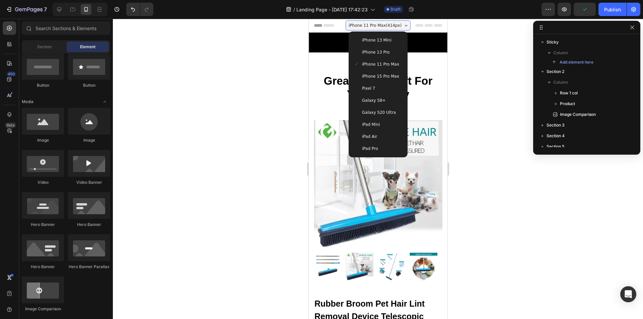
click at [389, 28] on span "iPhone 11 Pro Max ( 414 px)" at bounding box center [374, 25] width 53 height 7
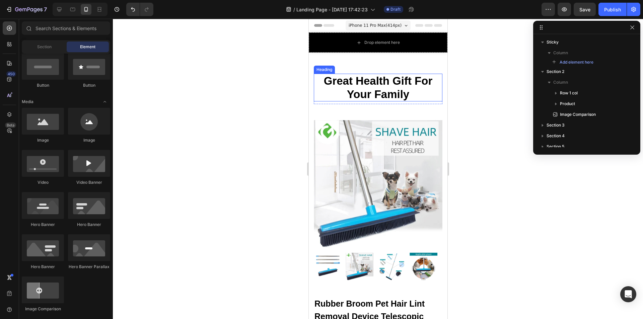
click at [421, 90] on p "Great Health Gift For Your Family" at bounding box center [377, 87] width 127 height 26
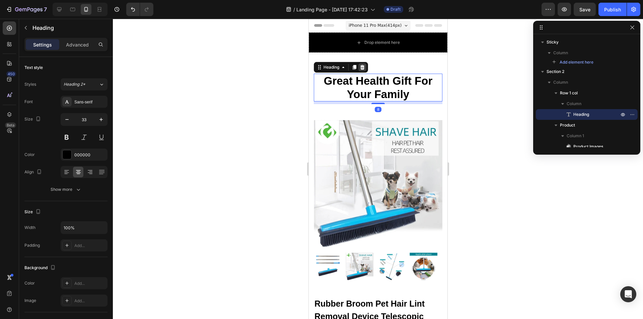
click at [364, 66] on icon at bounding box center [362, 67] width 4 height 5
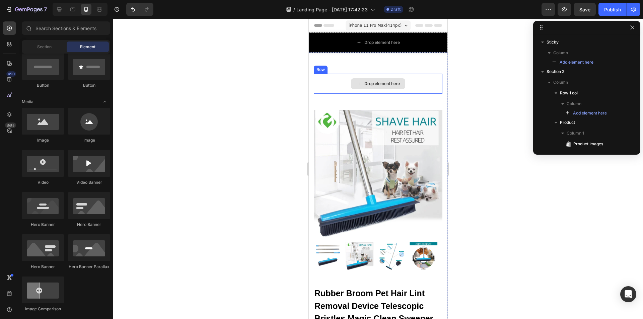
click at [431, 89] on div "Drop element here" at bounding box center [377, 84] width 129 height 20
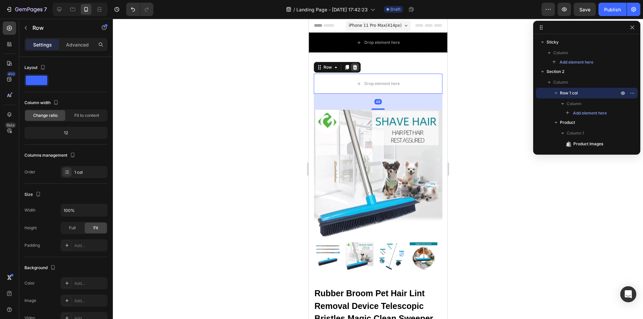
click at [357, 66] on icon at bounding box center [354, 67] width 5 height 5
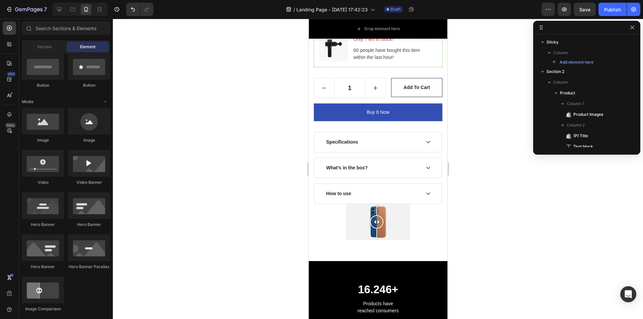
scroll to position [2394, 0]
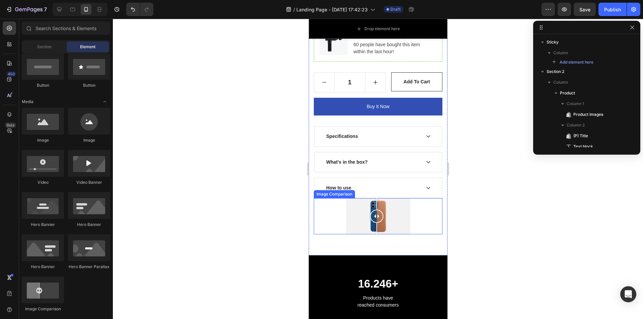
click at [406, 198] on div at bounding box center [377, 216] width 129 height 36
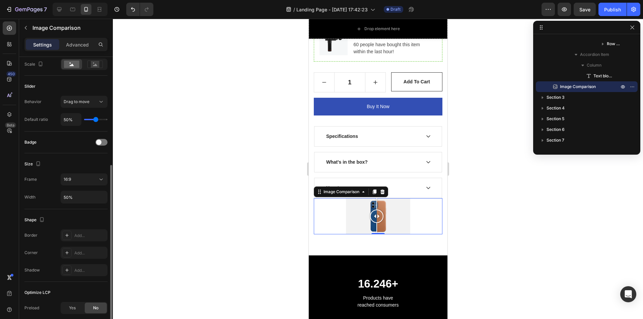
scroll to position [134, 0]
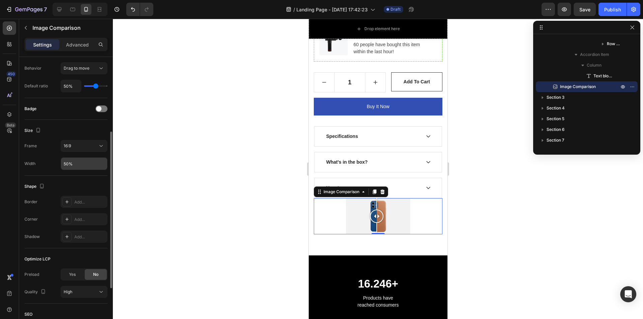
click at [65, 166] on input "50%" at bounding box center [84, 164] width 46 height 12
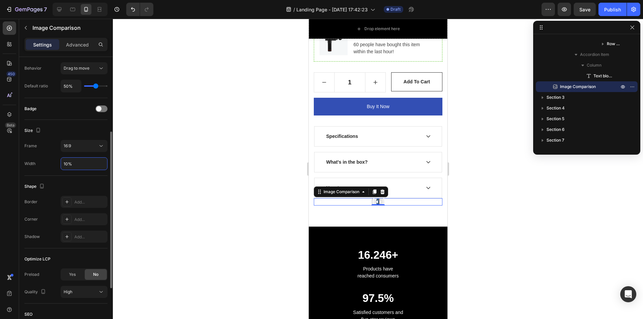
type input "100%"
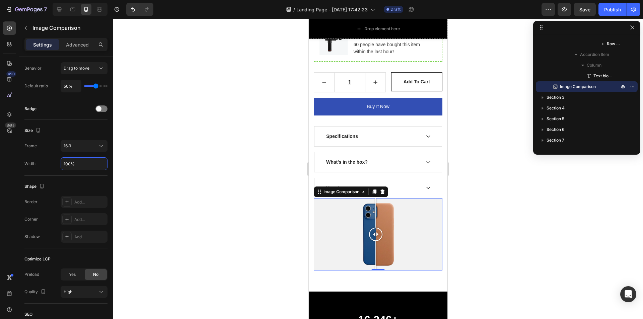
click at [213, 161] on div at bounding box center [378, 169] width 530 height 300
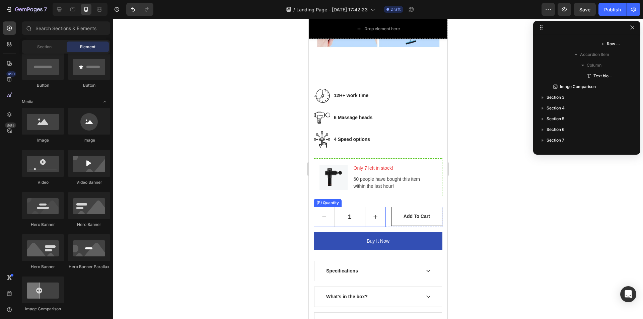
scroll to position [2327, 0]
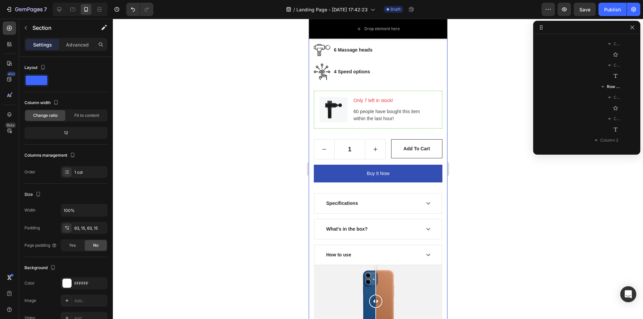
scroll to position [0, 0]
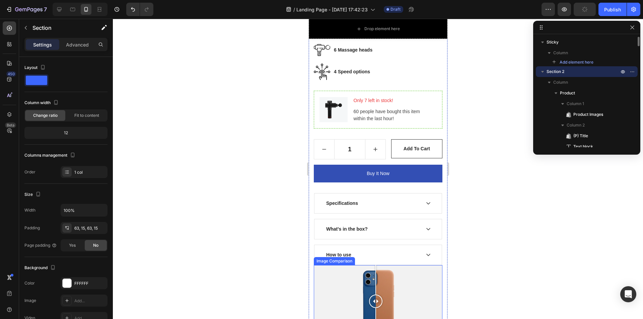
click at [344, 265] on div at bounding box center [377, 301] width 129 height 72
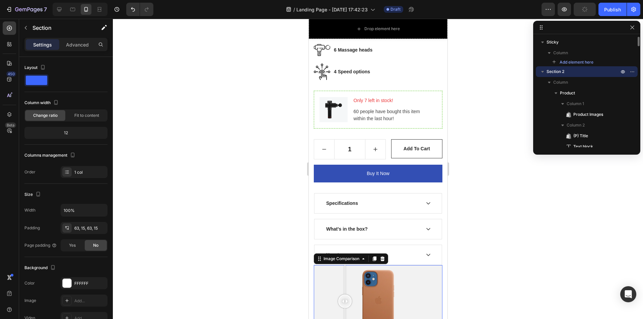
scroll to position [1128, 0]
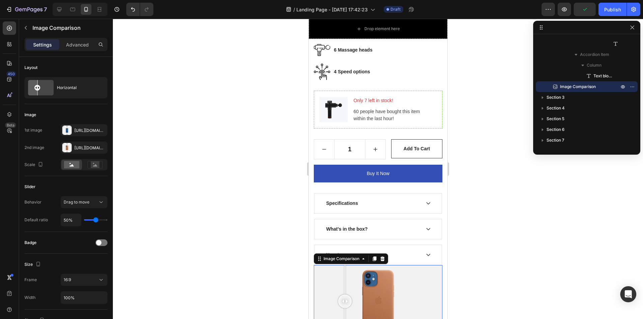
click at [394, 265] on div at bounding box center [377, 301] width 129 height 72
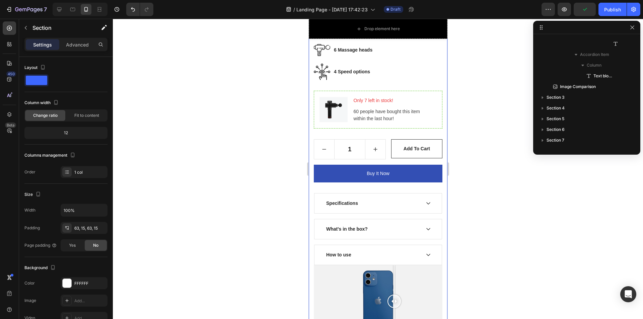
scroll to position [0, 0]
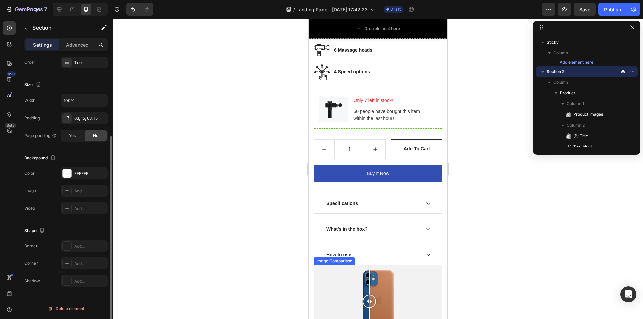
drag, startPoint x: 381, startPoint y: 207, endPoint x: 369, endPoint y: 218, distance: 17.0
click at [369, 265] on div at bounding box center [377, 301] width 129 height 72
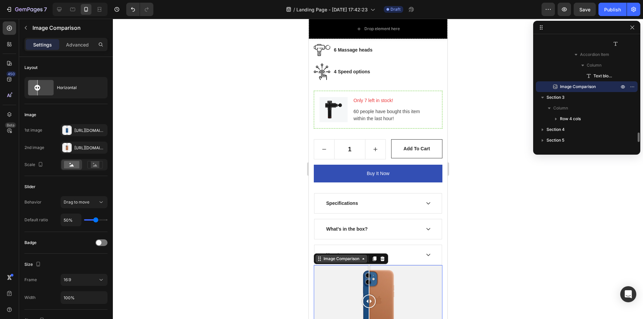
click at [361, 256] on icon at bounding box center [362, 258] width 5 height 5
click at [362, 256] on icon at bounding box center [362, 258] width 5 height 5
click at [363, 256] on icon at bounding box center [362, 258] width 5 height 5
click at [329, 242] on div "Section" at bounding box center [325, 247] width 22 height 11
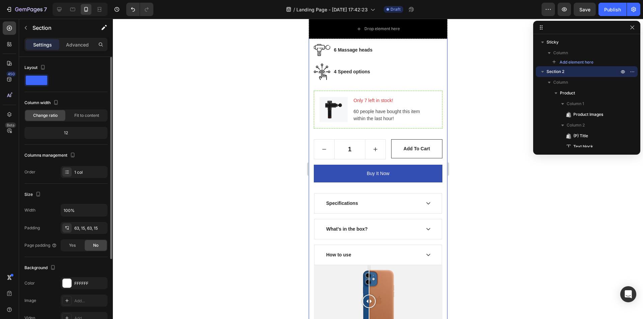
click at [76, 134] on div "12" at bounding box center [66, 132] width 80 height 9
click at [76, 116] on span "Fit to content" at bounding box center [86, 115] width 25 height 6
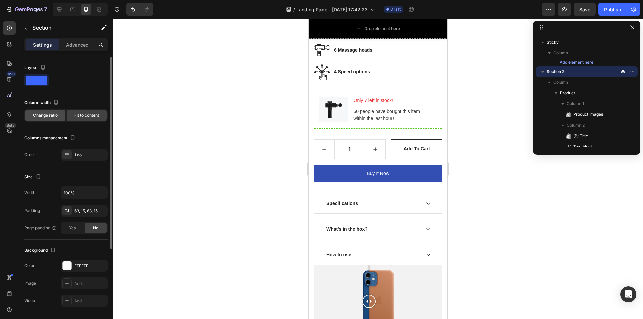
click at [47, 111] on div "Change ratio" at bounding box center [45, 115] width 40 height 11
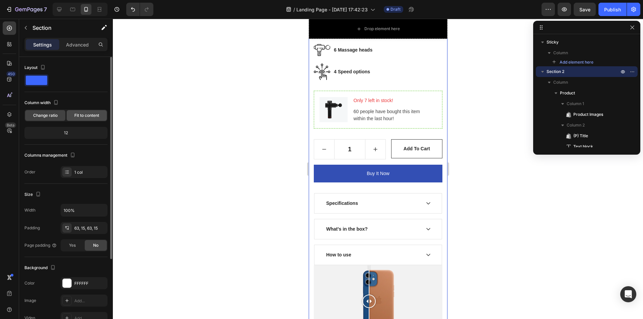
click at [85, 113] on span "Fit to content" at bounding box center [86, 115] width 25 height 6
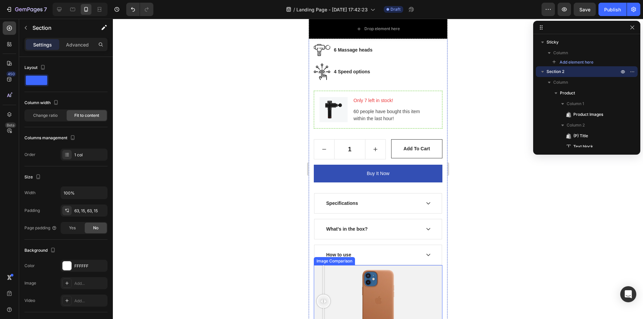
click at [323, 265] on div at bounding box center [377, 301] width 129 height 72
click at [425, 265] on div at bounding box center [377, 301] width 129 height 72
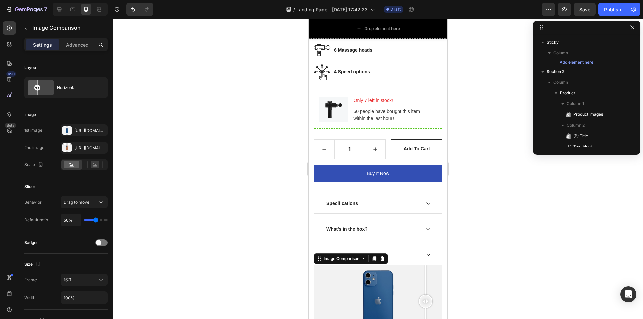
scroll to position [1128, 0]
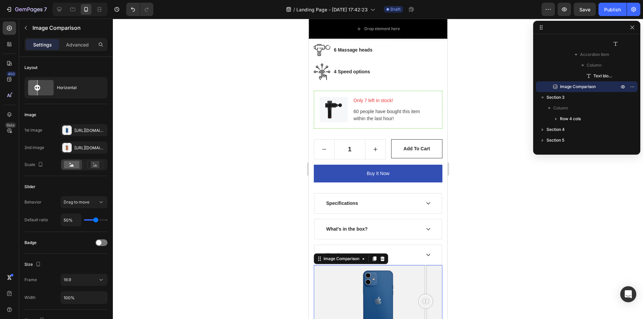
click at [78, 51] on div "Settings Advanced" at bounding box center [65, 44] width 83 height 13
click at [78, 46] on p "Advanced" at bounding box center [77, 44] width 23 height 7
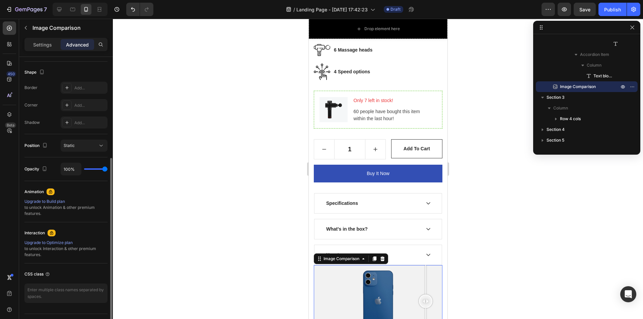
scroll to position [183, 0]
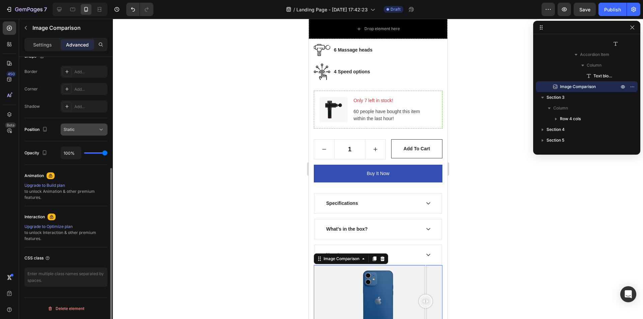
click at [86, 130] on div "Static" at bounding box center [81, 130] width 34 height 6
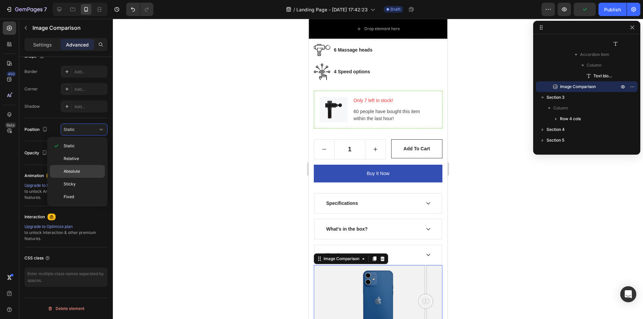
click at [70, 170] on span "Absolute" at bounding box center [72, 171] width 16 height 6
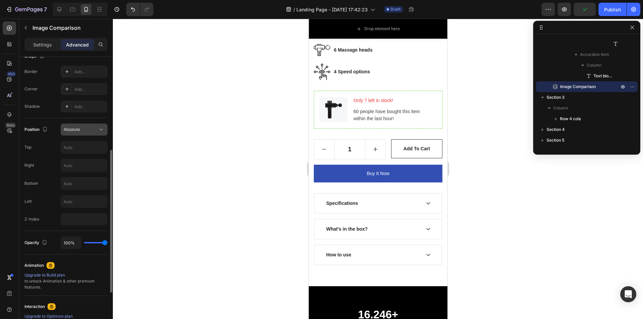
click at [90, 127] on div "Absolute" at bounding box center [81, 130] width 34 height 6
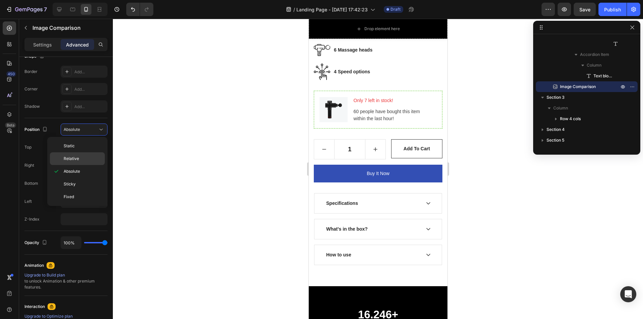
click at [72, 155] on div "Relative" at bounding box center [77, 158] width 55 height 13
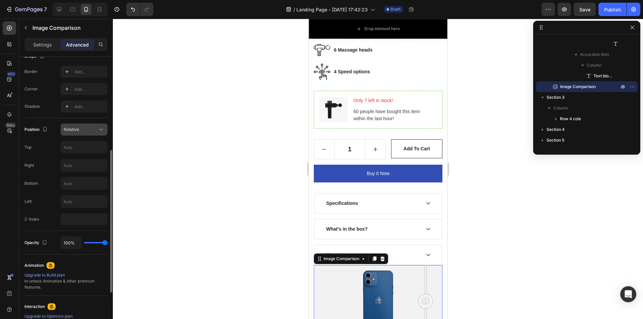
click at [84, 130] on div "Relative" at bounding box center [81, 130] width 34 height 6
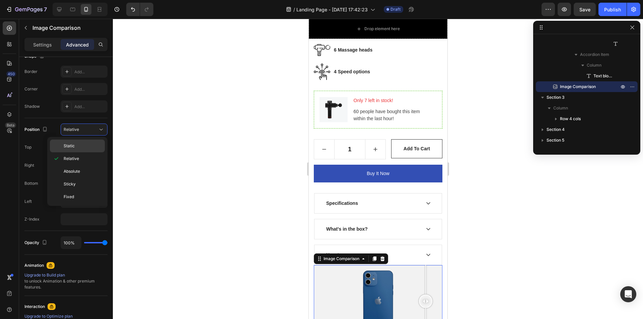
click at [68, 146] on span "Static" at bounding box center [69, 146] width 11 height 6
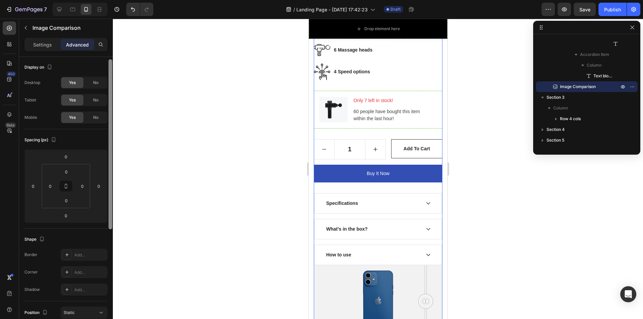
scroll to position [0, 0]
drag, startPoint x: 110, startPoint y: 168, endPoint x: 112, endPoint y: 90, distance: 78.0
click at [112, 90] on div at bounding box center [110, 197] width 5 height 281
drag, startPoint x: 67, startPoint y: 188, endPoint x: 67, endPoint y: 201, distance: 12.4
click at [67, 201] on div "0 0 0 0" at bounding box center [66, 186] width 48 height 44
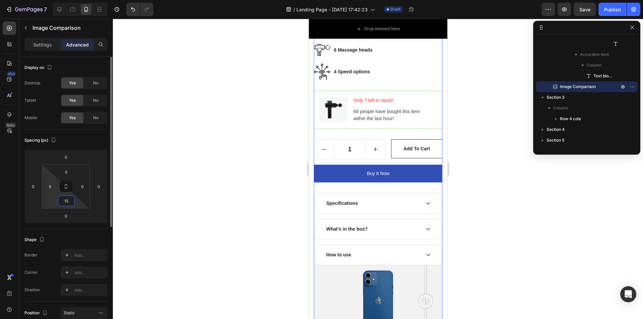
drag, startPoint x: 71, startPoint y: 200, endPoint x: 46, endPoint y: 201, distance: 25.1
click at [37, 200] on div "0 0 0 0 0 0 15 0" at bounding box center [65, 187] width 83 height 74
type input "0"
drag, startPoint x: 171, startPoint y: 207, endPoint x: 139, endPoint y: 201, distance: 31.9
click at [171, 206] on div at bounding box center [378, 169] width 530 height 300
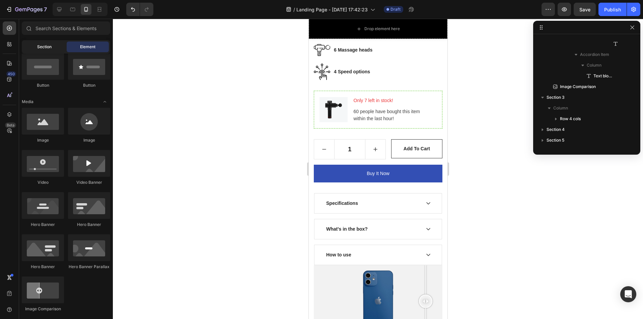
click at [54, 43] on div "Section" at bounding box center [44, 47] width 42 height 11
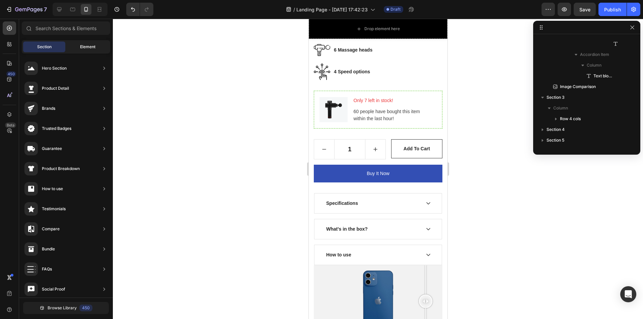
click at [75, 44] on div "Element" at bounding box center [88, 47] width 42 height 11
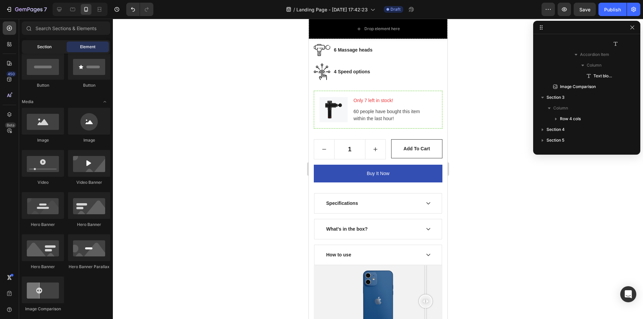
click at [50, 47] on span "Section" at bounding box center [44, 47] width 14 height 6
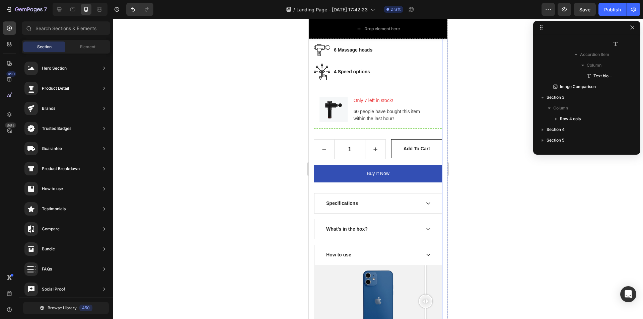
click at [339, 265] on div at bounding box center [377, 301] width 129 height 72
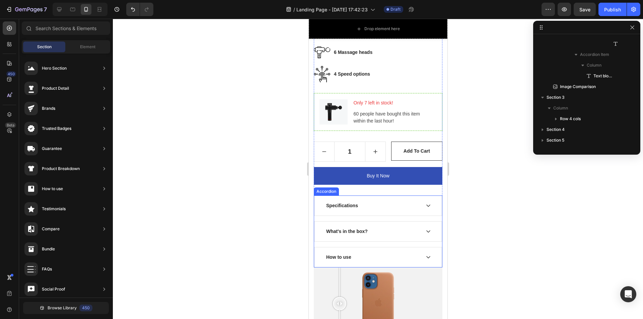
scroll to position [2327, 0]
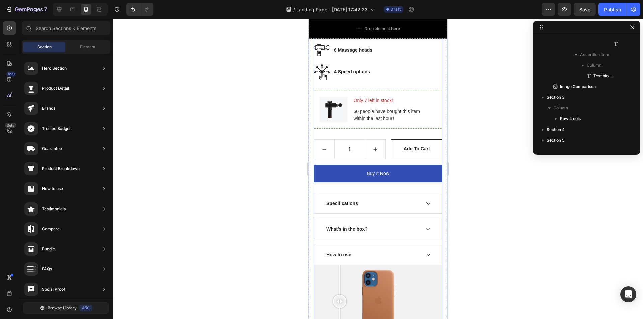
click at [326, 265] on div at bounding box center [377, 301] width 129 height 72
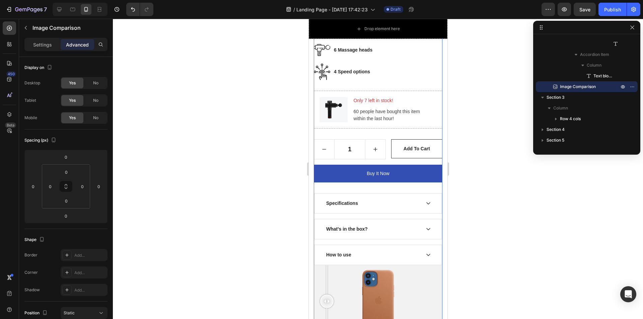
click at [361, 265] on div at bounding box center [377, 301] width 129 height 72
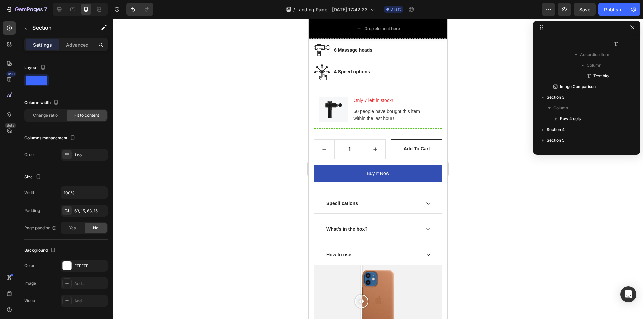
scroll to position [0, 0]
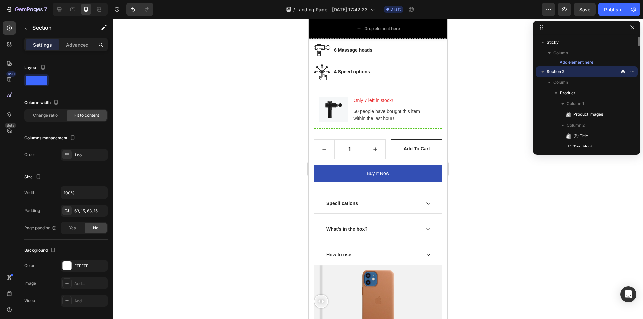
click at [320, 265] on div at bounding box center [377, 301] width 129 height 72
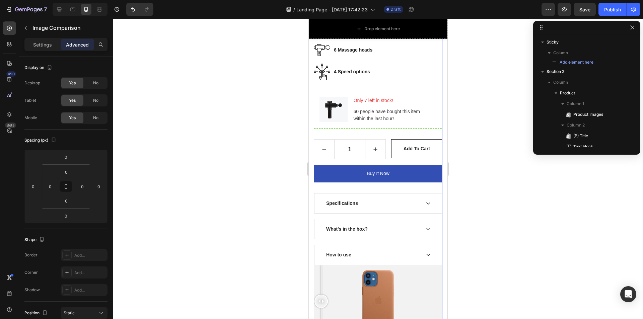
scroll to position [1128, 0]
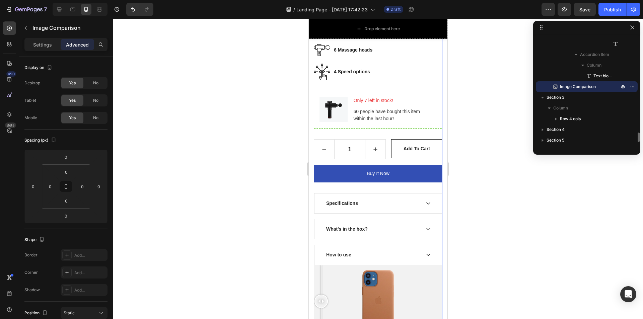
click at [314, 265] on div at bounding box center [320, 301] width 13 height 72
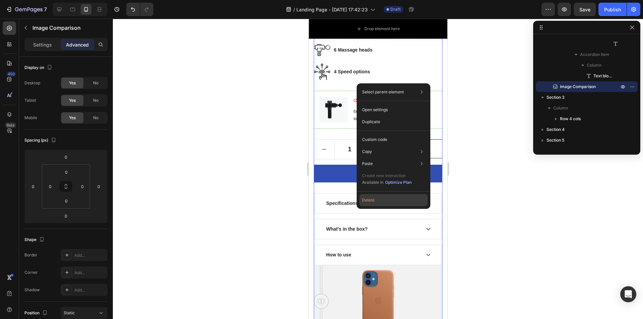
click at [366, 201] on button "Delete" at bounding box center [393, 200] width 68 height 12
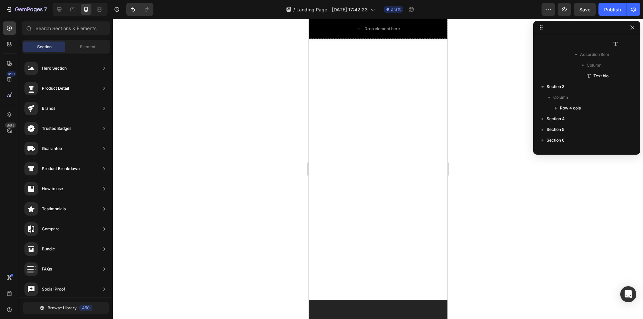
scroll to position [0, 0]
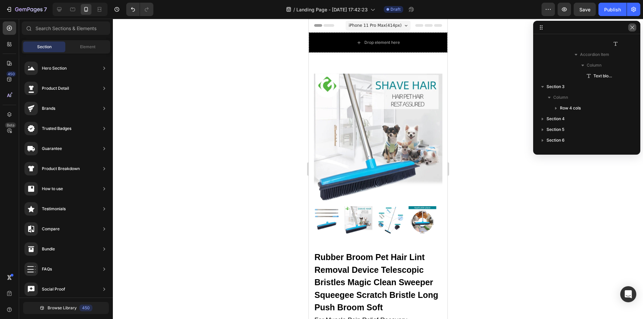
click at [632, 27] on icon "button" at bounding box center [631, 27] width 5 height 5
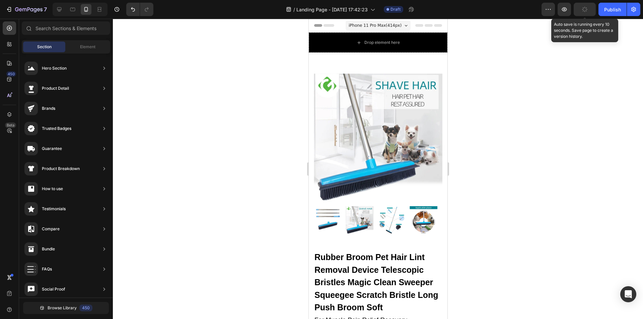
click at [584, 10] on icon "button" at bounding box center [584, 9] width 7 height 7
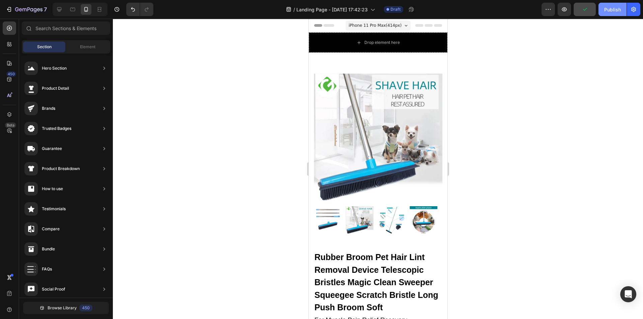
click at [608, 11] on div "Publish" at bounding box center [612, 9] width 17 height 7
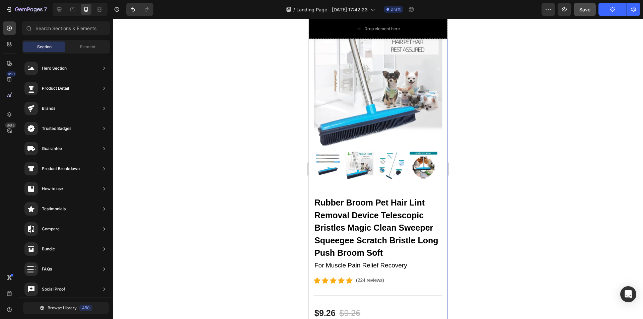
scroll to position [100, 0]
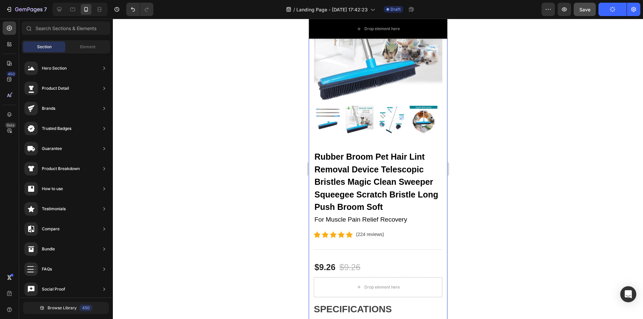
click at [373, 179] on h2 "Rubber Broom Pet Hair Lint Removal Device Telescopic Bristles Magic Clean Sweep…" at bounding box center [377, 182] width 129 height 64
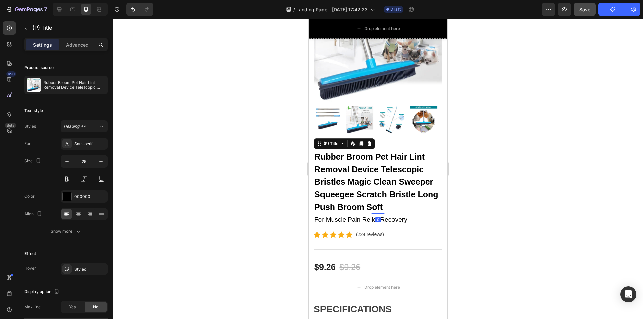
click at [372, 175] on h2 "Rubber Broom Pet Hair Lint Removal Device Telescopic Bristles Magic Clean Sweep…" at bounding box center [377, 182] width 129 height 64
click at [352, 141] on icon at bounding box center [352, 143] width 5 height 5
click at [343, 141] on icon at bounding box center [341, 143] width 5 height 5
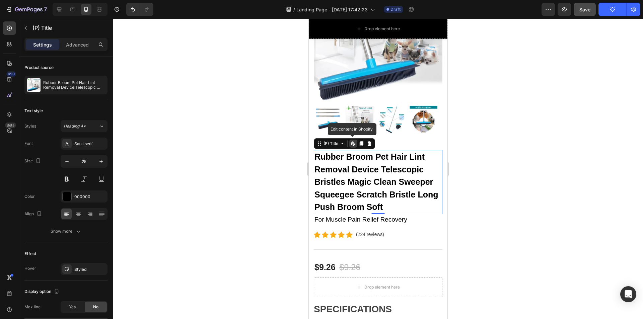
click at [343, 174] on h2 "Rubber Broom Pet Hair Lint Removal Device Telescopic Bristles Magic Clean Sweep…" at bounding box center [377, 182] width 129 height 64
click at [351, 167] on h2 "Rubber Broom Pet Hair Lint Removal Device Telescopic Bristles Magic Clean Sweep…" at bounding box center [377, 182] width 129 height 64
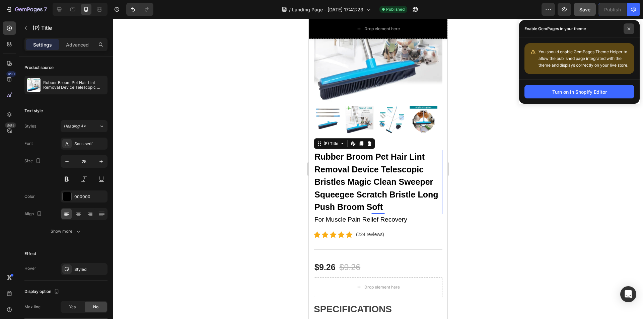
click at [632, 29] on span at bounding box center [628, 28] width 11 height 11
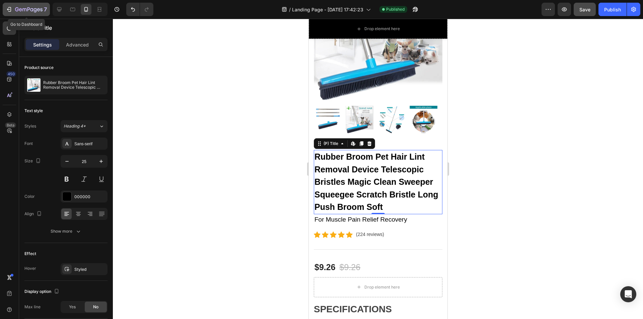
click at [11, 8] on icon "button" at bounding box center [9, 9] width 3 height 5
